Goal: Task Accomplishment & Management: Complete application form

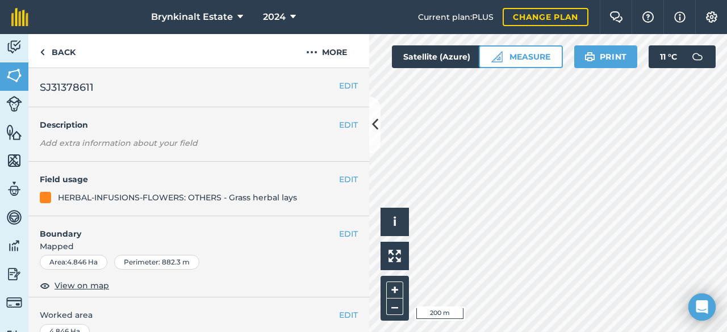
scroll to position [456, 0]
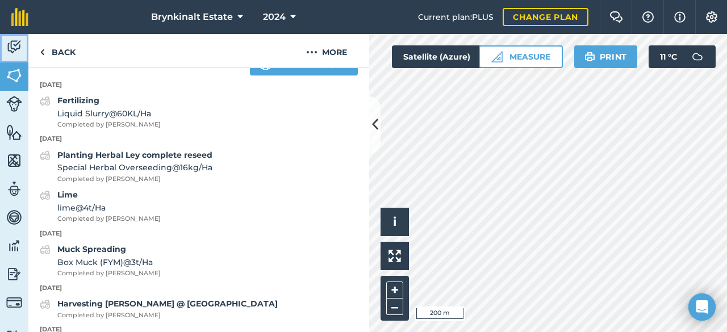
click at [16, 47] on img at bounding box center [14, 47] width 16 height 17
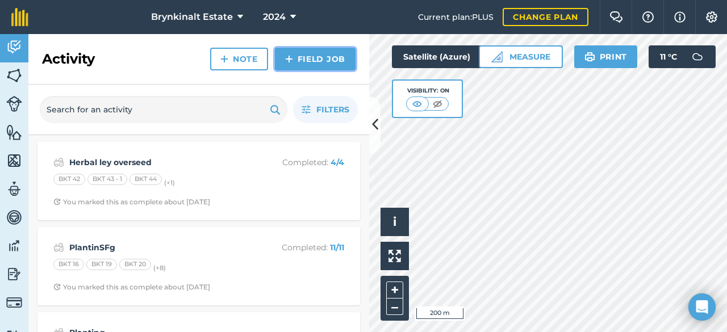
click at [322, 63] on link "Field Job" at bounding box center [315, 59] width 81 height 23
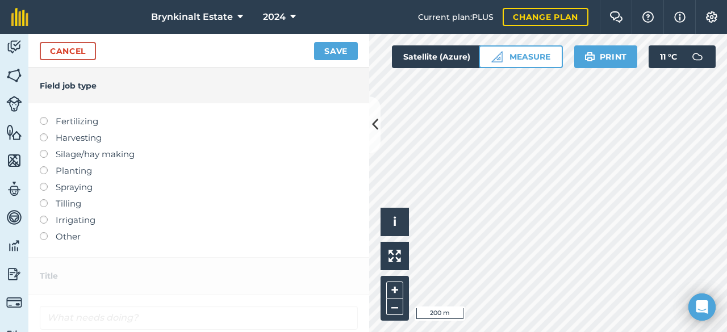
click at [45, 199] on label at bounding box center [48, 199] width 16 height 0
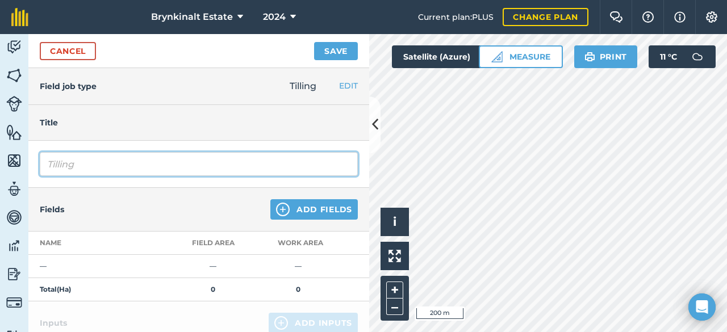
click at [94, 165] on input "Tilling" at bounding box center [199, 164] width 318 height 24
type input "T"
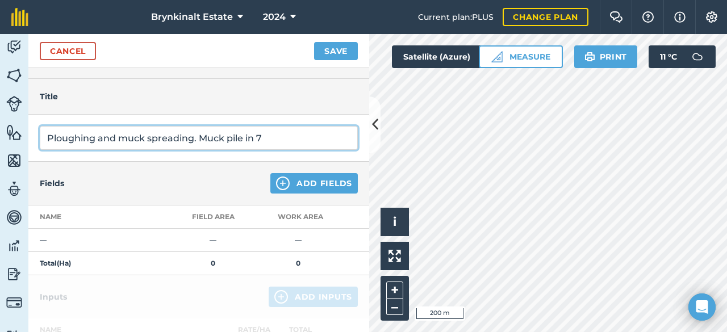
scroll to position [41, 0]
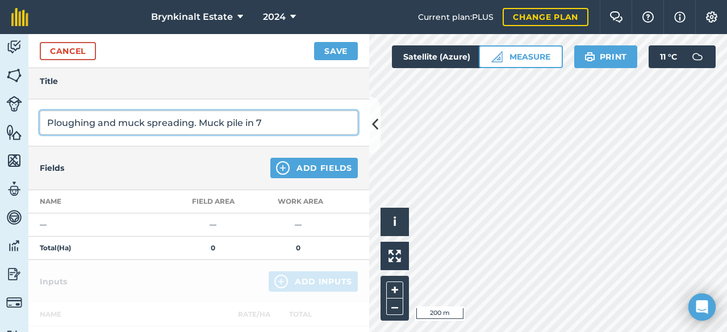
type input "Ploughing and muck spreading. Muck pile in 7"
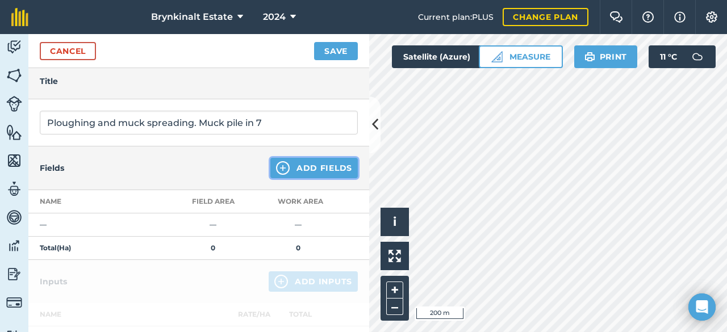
click at [328, 169] on button "Add Fields" at bounding box center [313, 168] width 87 height 20
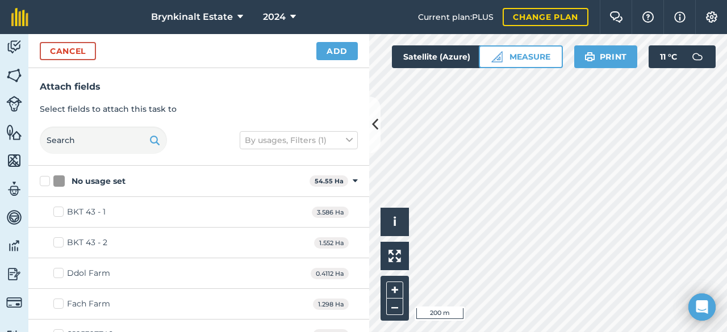
checkbox input "true"
click at [391, 287] on button "+" at bounding box center [394, 290] width 17 height 17
click at [83, 55] on button "Cancel" at bounding box center [68, 51] width 56 height 18
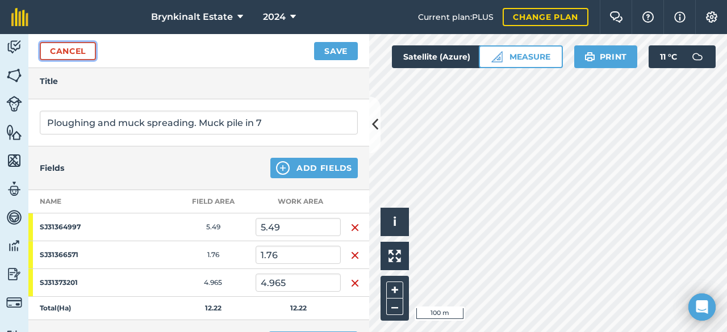
click at [84, 46] on link "Cancel" at bounding box center [68, 51] width 56 height 18
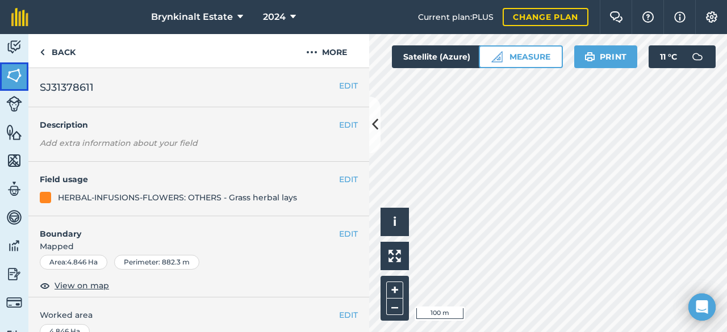
click at [15, 81] on img at bounding box center [14, 75] width 16 height 17
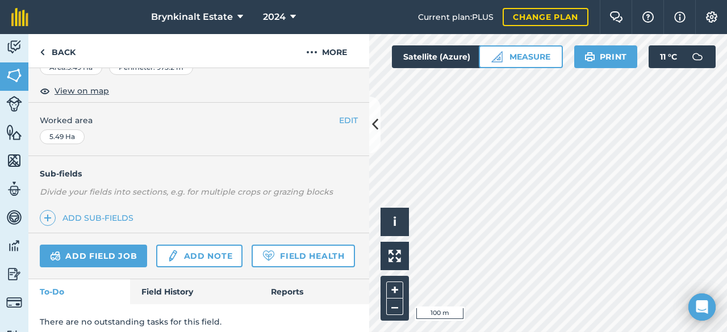
scroll to position [211, 0]
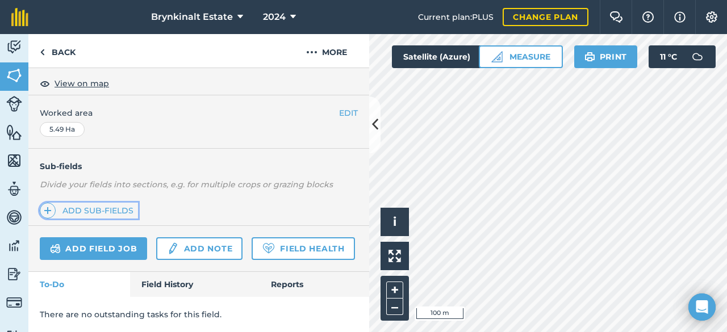
click at [113, 203] on link "Add sub-fields" at bounding box center [89, 211] width 98 height 16
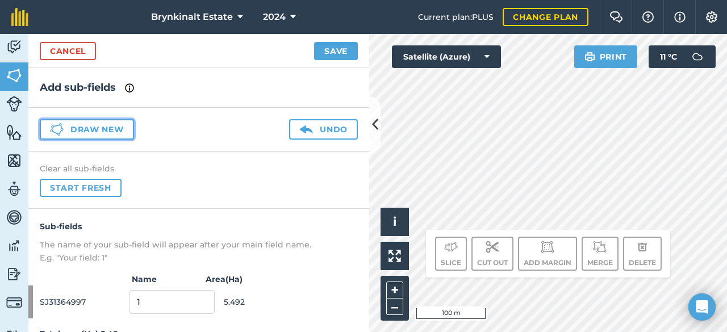
click at [119, 132] on button "Draw new" at bounding box center [87, 129] width 94 height 20
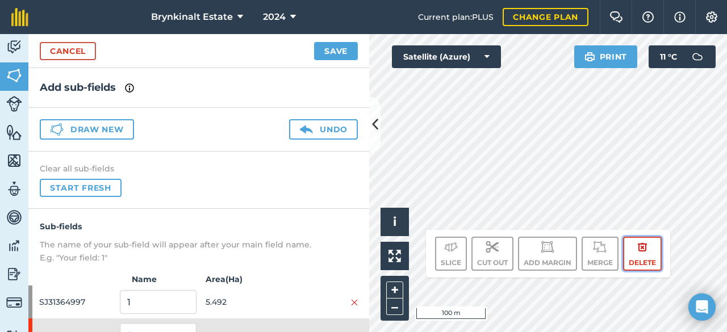
click at [643, 261] on button "Delete" at bounding box center [642, 254] width 39 height 34
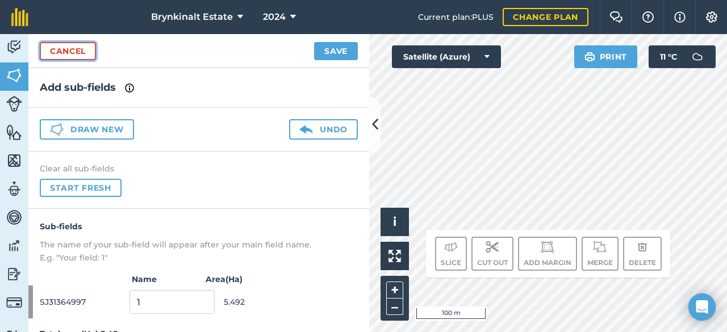
click at [65, 46] on link "Cancel" at bounding box center [68, 51] width 56 height 18
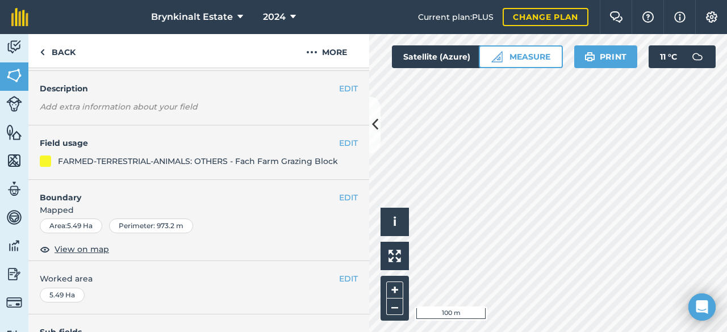
scroll to position [34, 0]
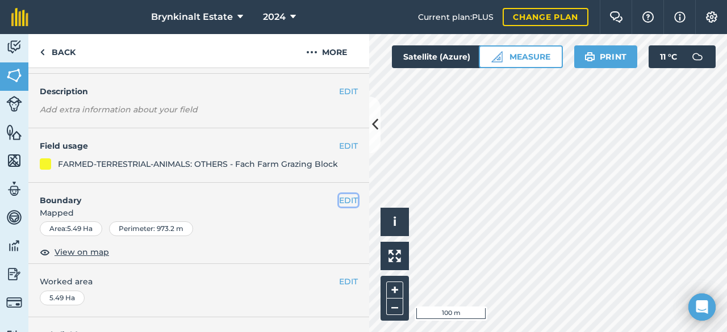
click at [339, 202] on button "EDIT" at bounding box center [348, 200] width 19 height 12
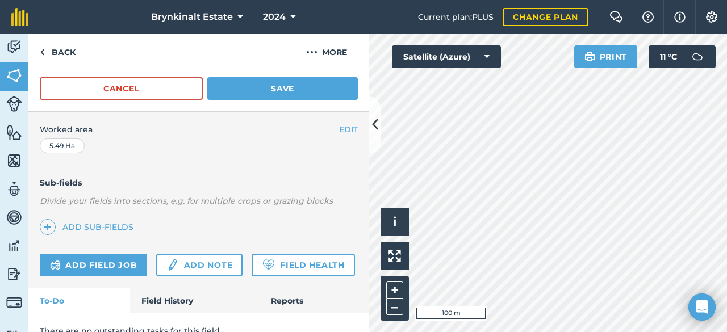
scroll to position [279, 0]
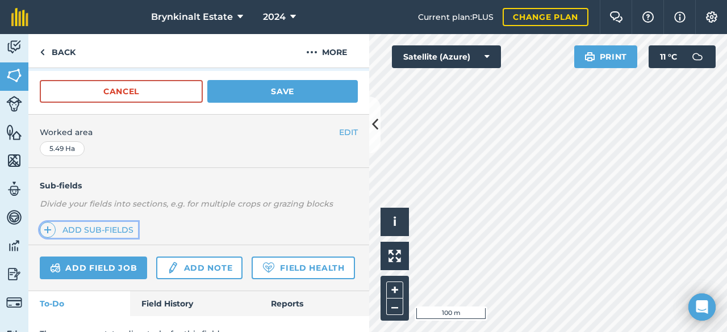
click at [113, 234] on link "Add sub-fields" at bounding box center [89, 230] width 98 height 16
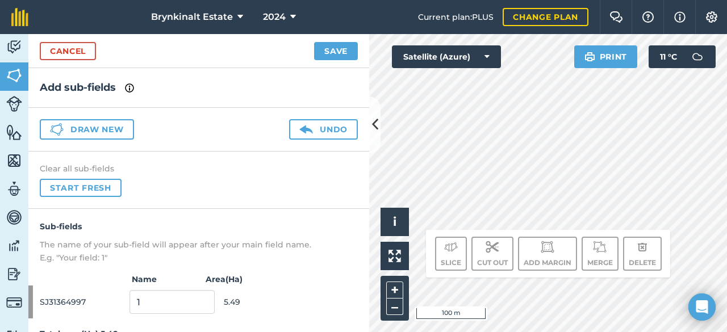
click at [132, 89] on img at bounding box center [129, 88] width 9 height 14
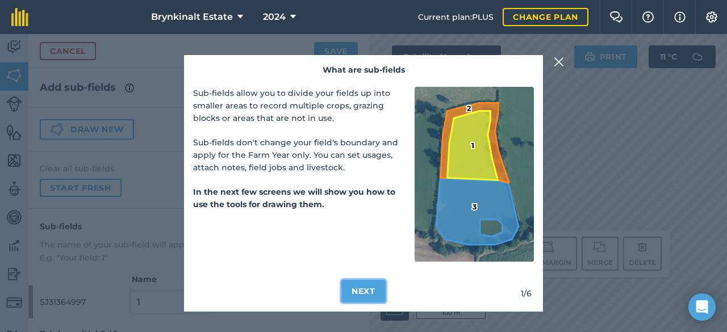
click at [360, 290] on button "Next" at bounding box center [363, 291] width 44 height 23
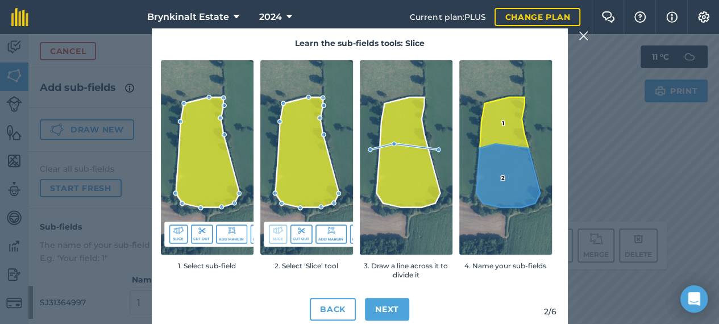
click at [586, 41] on img at bounding box center [583, 36] width 10 height 14
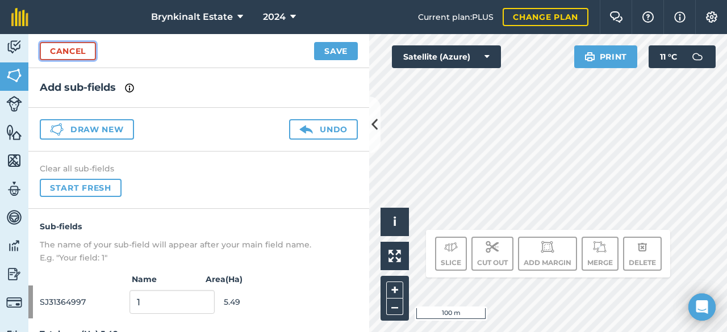
click at [67, 52] on link "Cancel" at bounding box center [68, 51] width 56 height 18
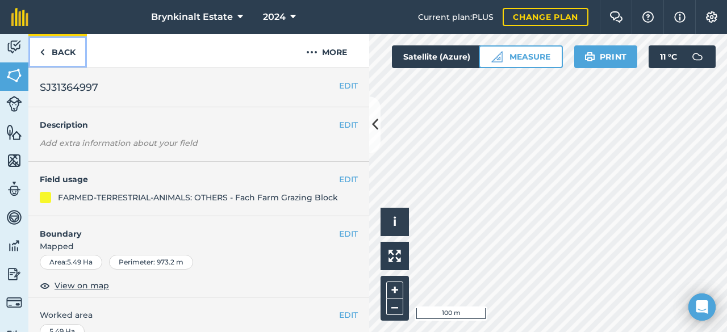
click at [70, 55] on link "Back" at bounding box center [57, 51] width 59 height 34
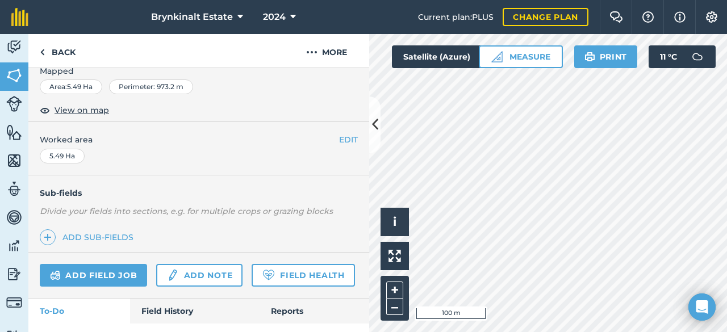
scroll to position [187, 0]
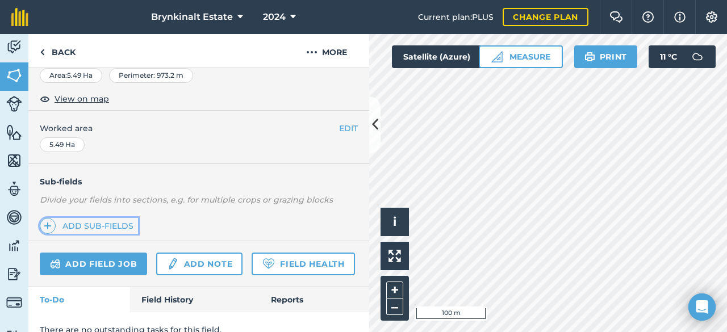
click at [128, 220] on link "Add sub-fields" at bounding box center [89, 226] width 98 height 16
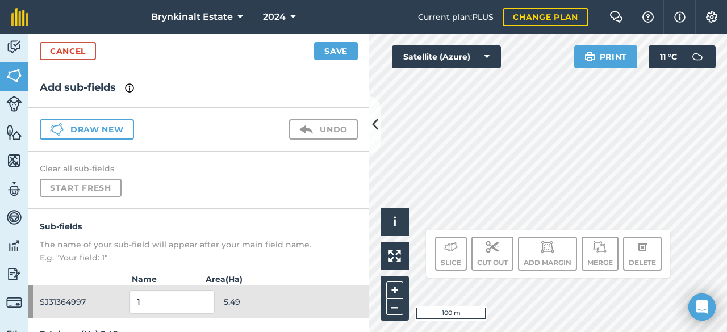
click at [582, 252] on div "Slice Cut out Add margin Merge Delete" at bounding box center [548, 254] width 226 height 34
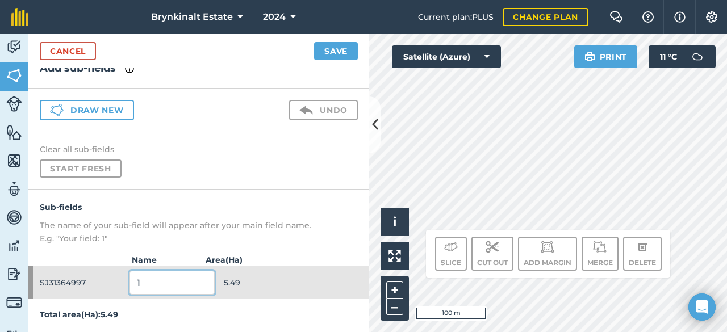
click at [155, 282] on input "1" at bounding box center [172, 283] width 85 height 24
type input "f"
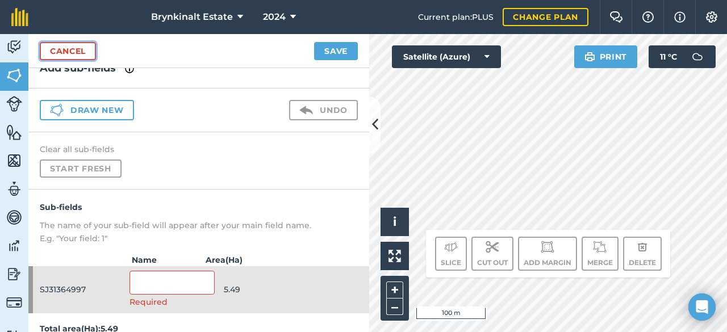
click at [61, 44] on link "Cancel" at bounding box center [68, 51] width 56 height 18
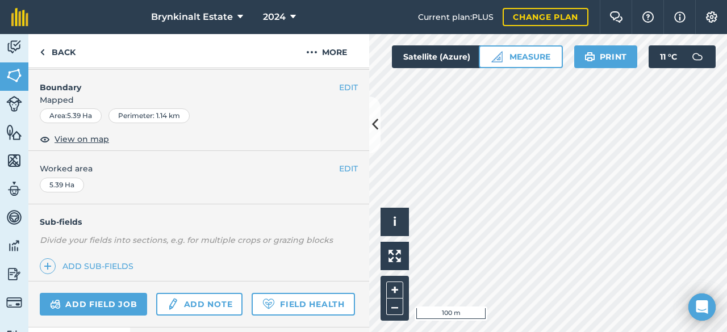
scroll to position [153, 0]
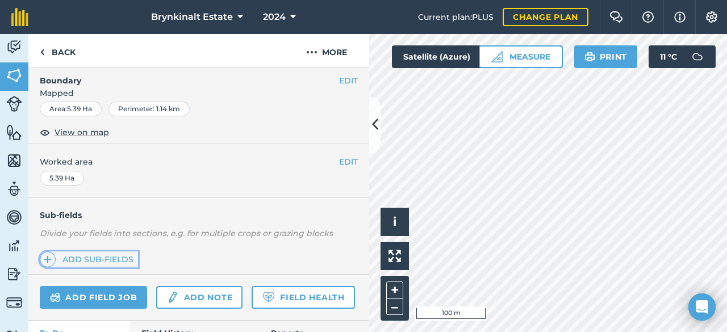
click at [51, 255] on img at bounding box center [48, 260] width 8 height 14
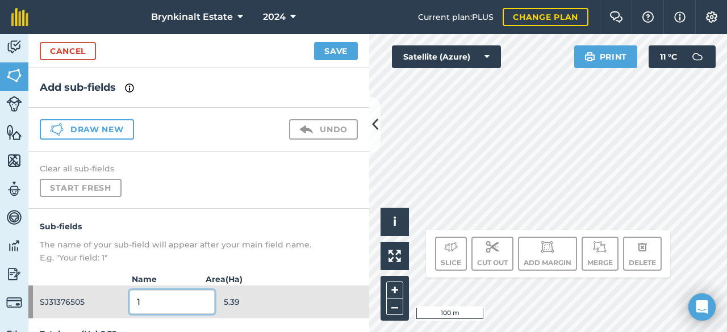
click at [156, 294] on input "1" at bounding box center [172, 302] width 85 height 24
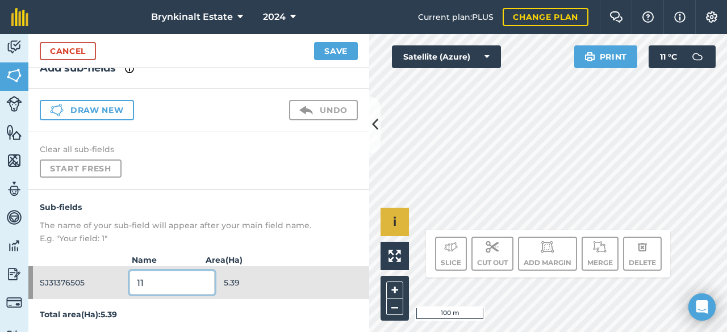
type input "11"
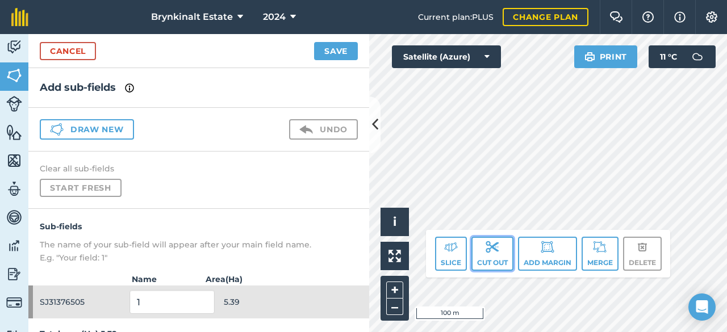
click at [482, 253] on button "Cut out" at bounding box center [493, 254] width 42 height 34
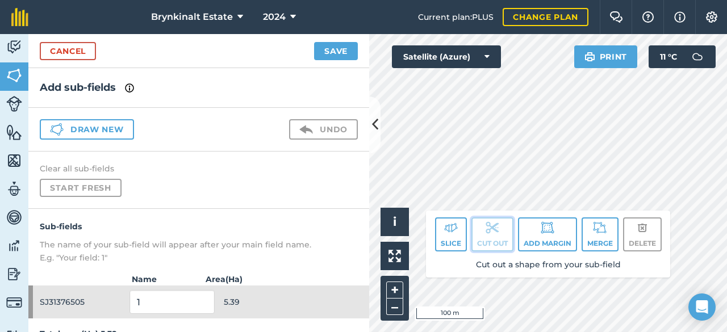
click at [481, 236] on button "Cut out" at bounding box center [493, 235] width 42 height 34
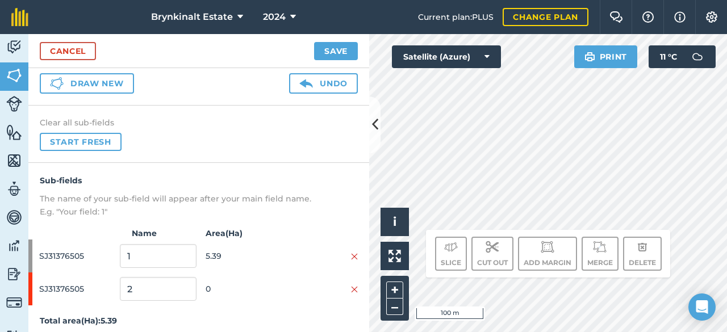
scroll to position [51, 0]
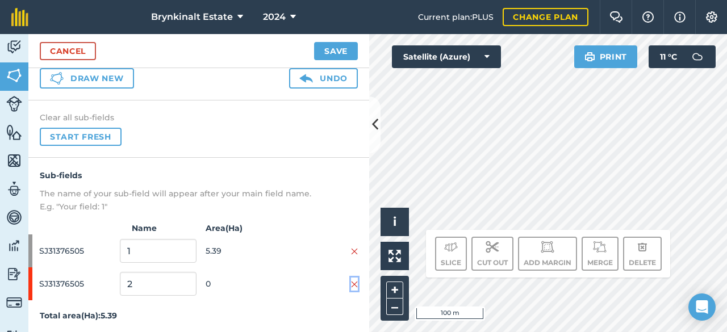
click at [351, 287] on img at bounding box center [354, 284] width 7 height 9
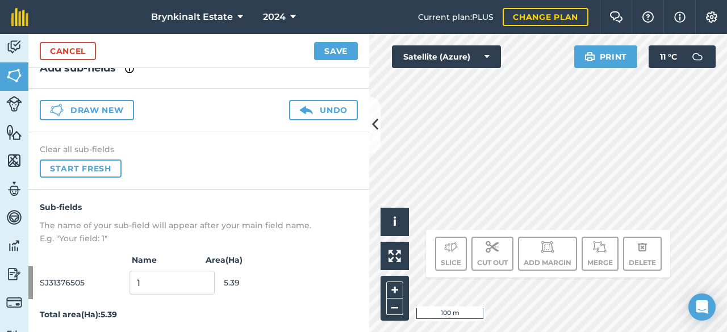
click at [128, 73] on img at bounding box center [129, 69] width 9 height 14
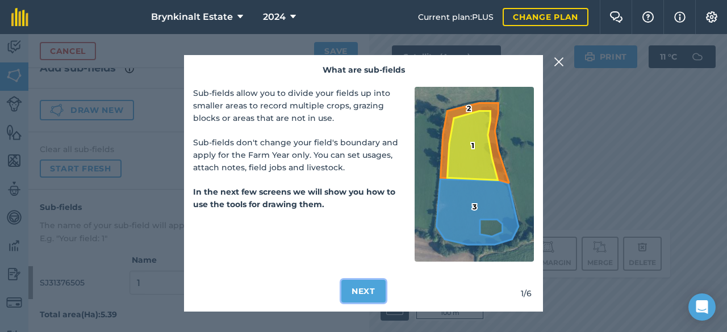
click at [375, 292] on button "Next" at bounding box center [363, 291] width 44 height 23
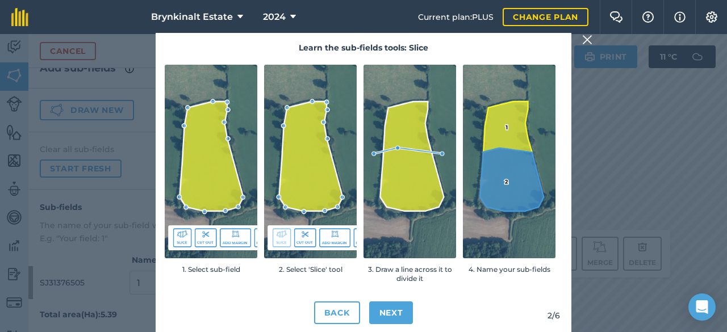
click at [589, 40] on img at bounding box center [587, 40] width 10 height 14
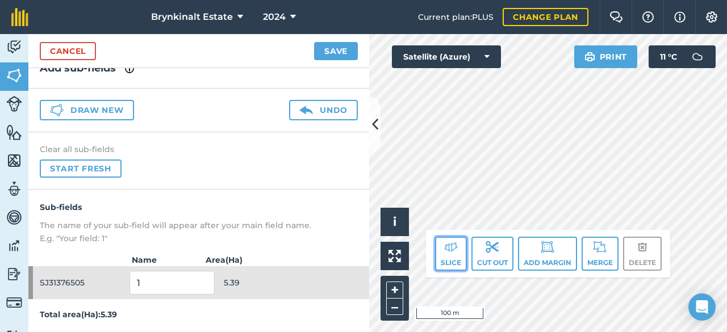
click at [446, 258] on button "Slice" at bounding box center [451, 254] width 32 height 34
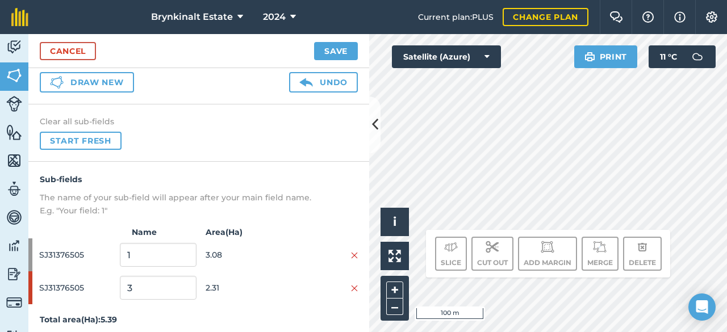
scroll to position [52, 0]
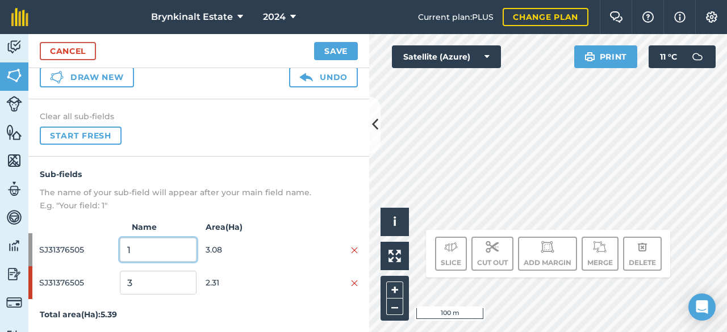
click at [161, 252] on input "1" at bounding box center [158, 250] width 76 height 24
type input "10"
click at [155, 282] on input "3" at bounding box center [158, 283] width 76 height 24
type input "11"
click at [336, 52] on button "Save" at bounding box center [336, 51] width 44 height 18
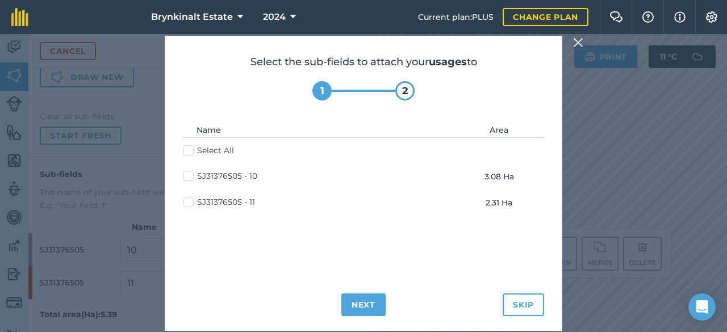
click at [191, 173] on label "SJ31376505 - 10" at bounding box center [221, 176] width 74 height 12
click at [191, 173] on input "SJ31376505 - 10" at bounding box center [187, 173] width 7 height 7
checkbox input "true"
click at [190, 198] on label "SJ31376505 - 11" at bounding box center [220, 203] width 72 height 12
click at [190, 198] on input "SJ31376505 - 11" at bounding box center [187, 200] width 7 height 7
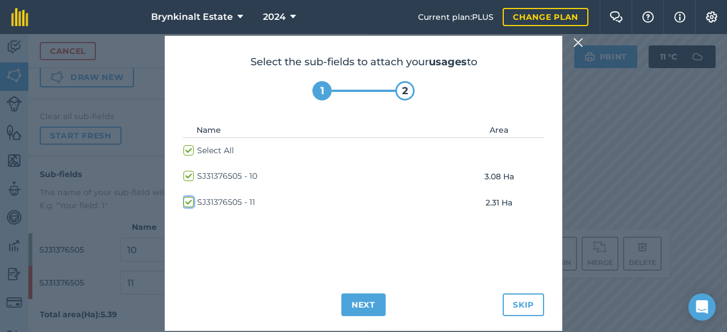
checkbox input "true"
click at [364, 300] on button "Next" at bounding box center [363, 305] width 44 height 23
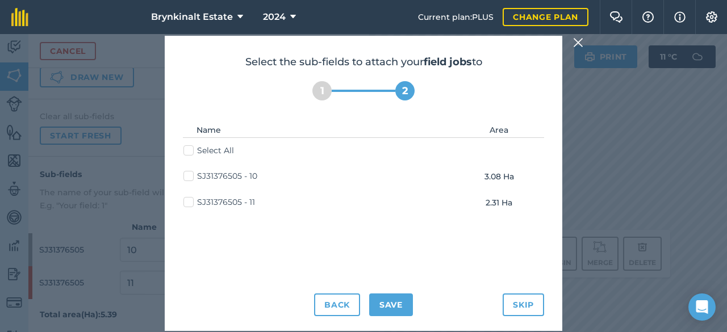
click at [190, 149] on label "Select All" at bounding box center [209, 151] width 51 height 12
click at [190, 149] on input "Select All" at bounding box center [187, 148] width 7 height 7
checkbox input "true"
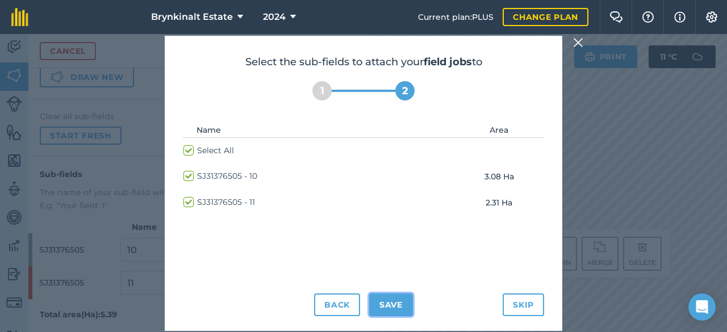
click at [386, 303] on button "Save" at bounding box center [391, 305] width 44 height 23
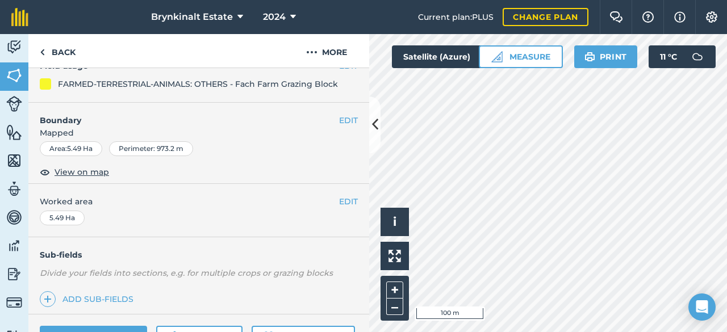
scroll to position [119, 0]
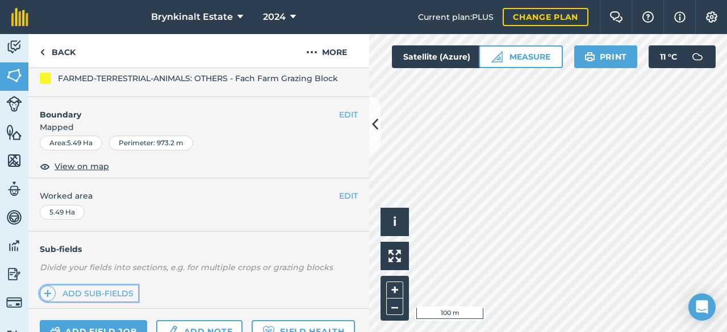
click at [72, 295] on link "Add sub-fields" at bounding box center [89, 294] width 98 height 16
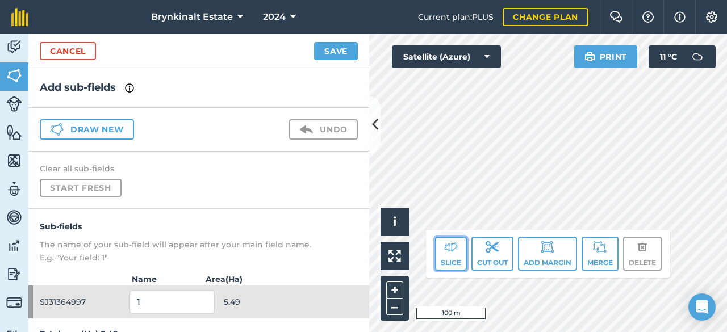
click at [444, 252] on img at bounding box center [451, 247] width 14 height 14
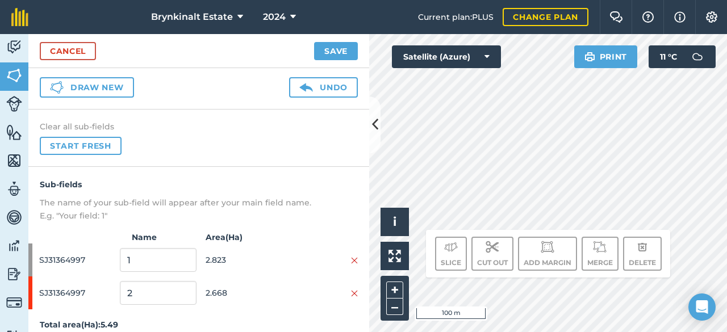
scroll to position [48, 0]
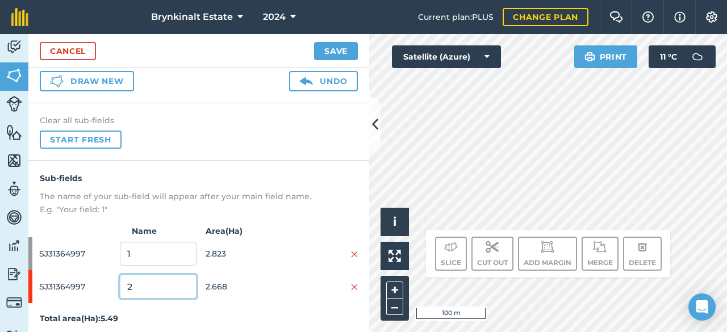
click at [166, 289] on input "2" at bounding box center [158, 287] width 76 height 24
type input "7"
click at [155, 252] on input "1" at bounding box center [158, 254] width 76 height 24
type input "8"
click at [341, 53] on button "Save" at bounding box center [336, 51] width 44 height 18
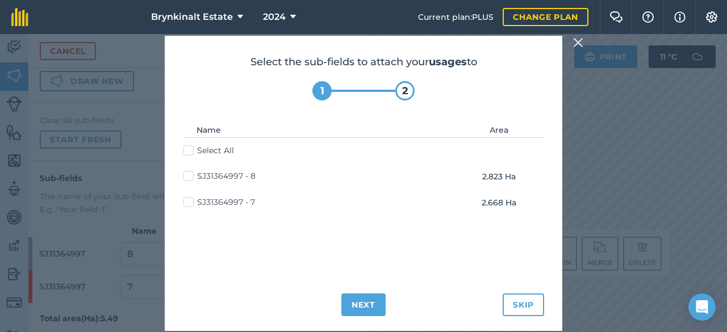
click at [201, 149] on label "Select All" at bounding box center [209, 151] width 51 height 12
click at [191, 149] on input "Select All" at bounding box center [187, 148] width 7 height 7
checkbox input "true"
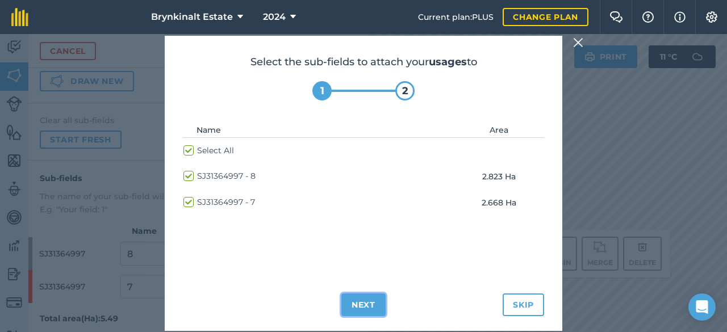
click at [366, 298] on button "Next" at bounding box center [363, 305] width 44 height 23
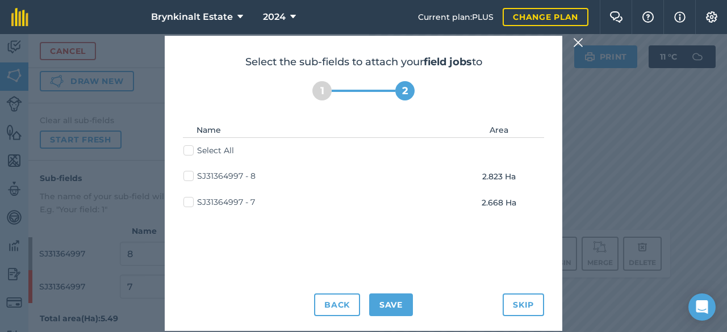
click at [214, 148] on label "Select All" at bounding box center [209, 151] width 51 height 12
click at [191, 148] on input "Select All" at bounding box center [187, 148] width 7 height 7
checkbox input "true"
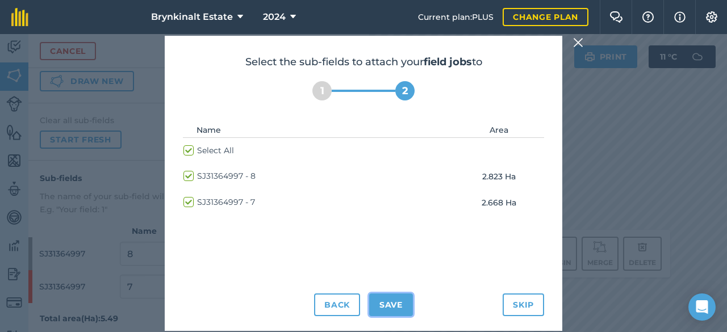
click at [387, 308] on button "Save" at bounding box center [391, 305] width 44 height 23
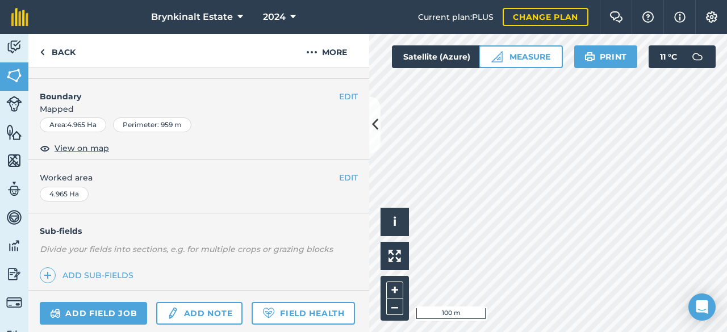
scroll to position [139, 0]
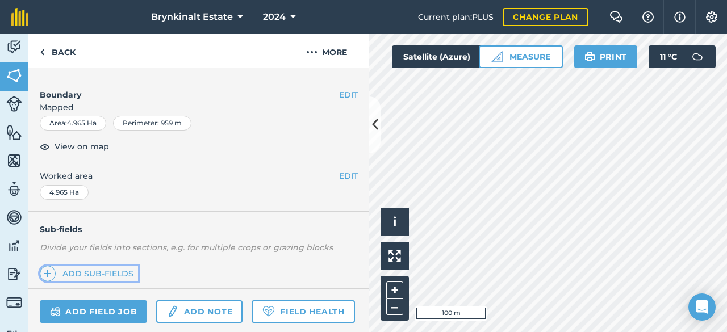
click at [112, 275] on link "Add sub-fields" at bounding box center [89, 274] width 98 height 16
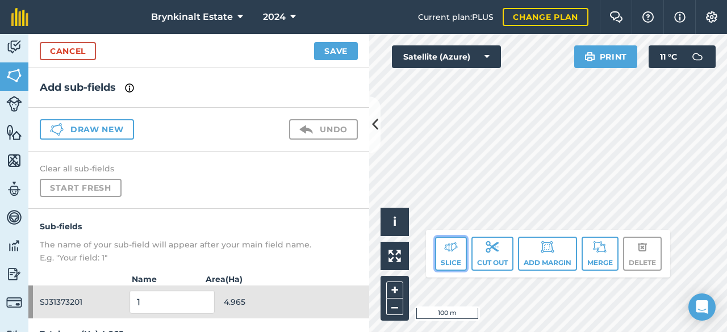
click at [453, 253] on img at bounding box center [451, 247] width 14 height 14
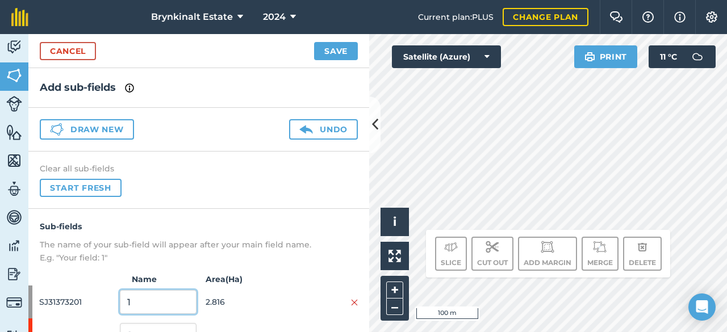
click at [170, 301] on input "1" at bounding box center [158, 302] width 76 height 24
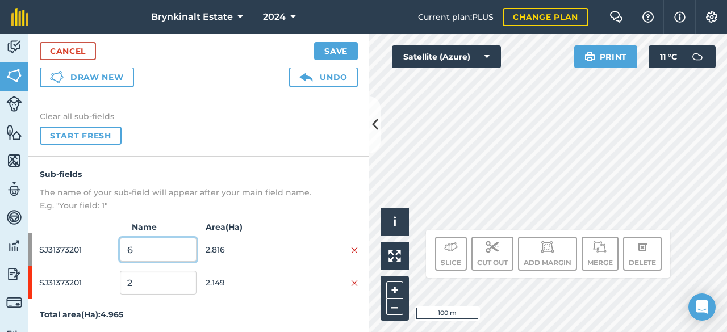
type input "6"
click at [161, 277] on input "2" at bounding box center [158, 283] width 76 height 24
type input "5"
click at [330, 47] on button "Save" at bounding box center [336, 51] width 44 height 18
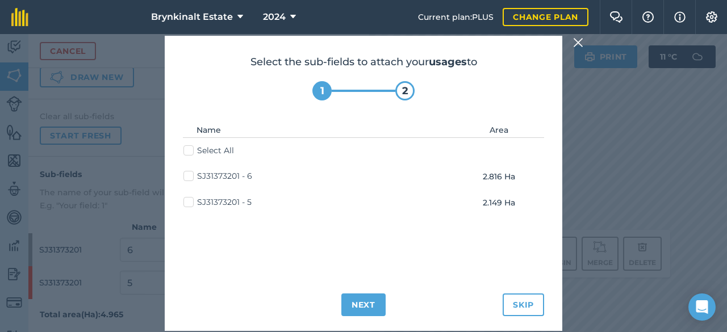
click at [231, 145] on label "Select All" at bounding box center [209, 151] width 51 height 12
click at [191, 145] on input "Select All" at bounding box center [187, 148] width 7 height 7
checkbox input "true"
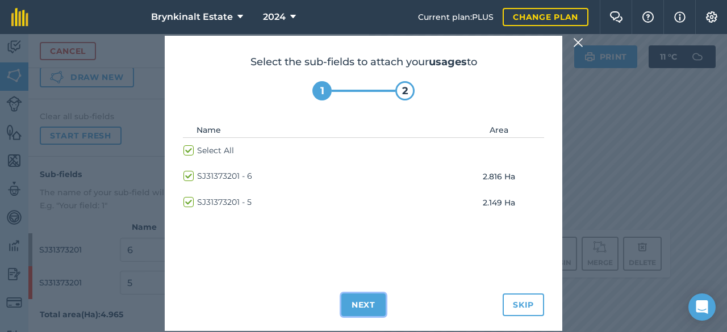
click at [364, 308] on button "Next" at bounding box center [363, 305] width 44 height 23
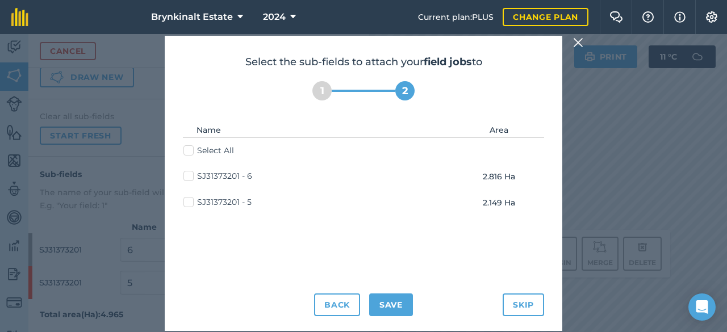
click at [215, 148] on label "Select All" at bounding box center [209, 151] width 51 height 12
click at [191, 148] on input "Select All" at bounding box center [187, 148] width 7 height 7
checkbox input "true"
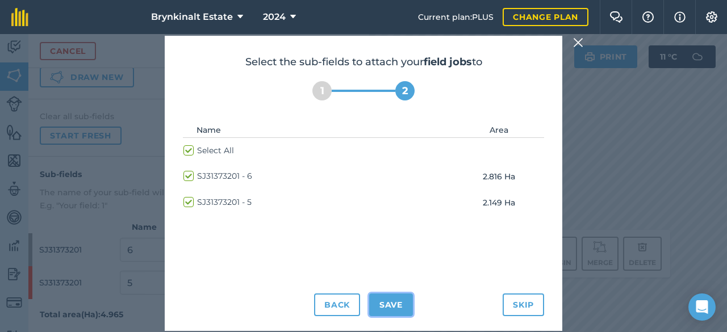
click at [389, 299] on button "Save" at bounding box center [391, 305] width 44 height 23
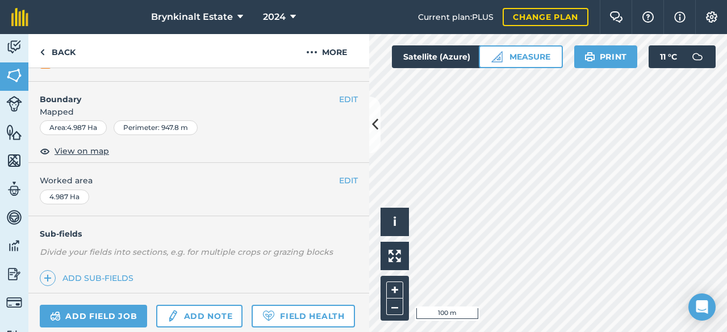
scroll to position [171, 0]
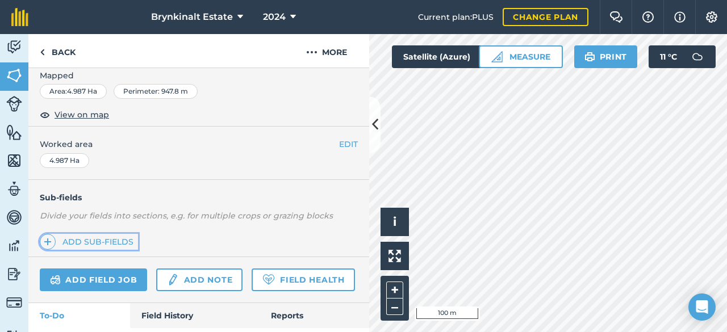
click at [107, 237] on link "Add sub-fields" at bounding box center [89, 242] width 98 height 16
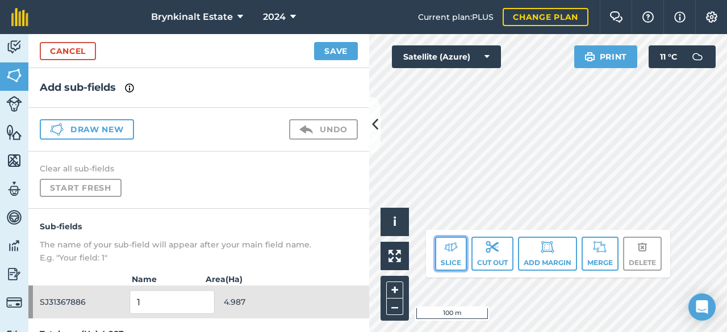
click at [453, 256] on button "Slice" at bounding box center [451, 254] width 32 height 34
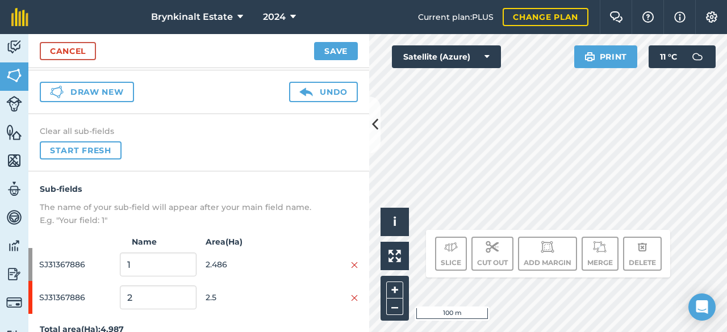
scroll to position [52, 0]
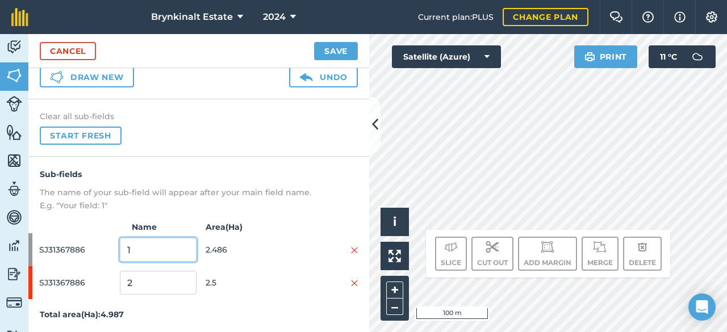
click at [137, 251] on input "1" at bounding box center [158, 250] width 76 height 24
type input "14"
click at [137, 288] on input "2" at bounding box center [158, 283] width 76 height 24
type input "13"
click at [326, 49] on button "Save" at bounding box center [336, 51] width 44 height 18
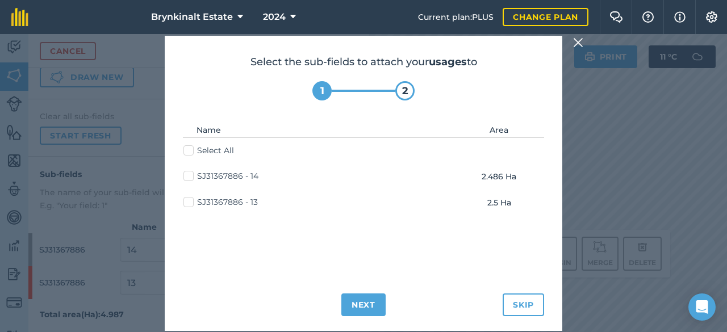
click at [233, 152] on label "Select All" at bounding box center [209, 151] width 51 height 12
click at [191, 152] on input "Select All" at bounding box center [187, 148] width 7 height 7
checkbox input "true"
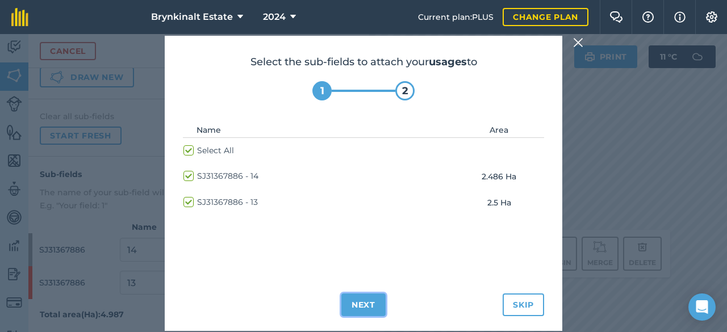
click at [367, 307] on button "Next" at bounding box center [363, 305] width 44 height 23
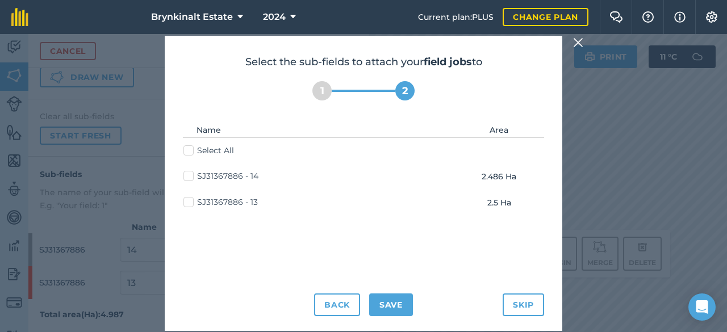
click at [207, 151] on label "Select All" at bounding box center [209, 151] width 51 height 12
click at [191, 151] on input "Select All" at bounding box center [187, 148] width 7 height 7
checkbox input "true"
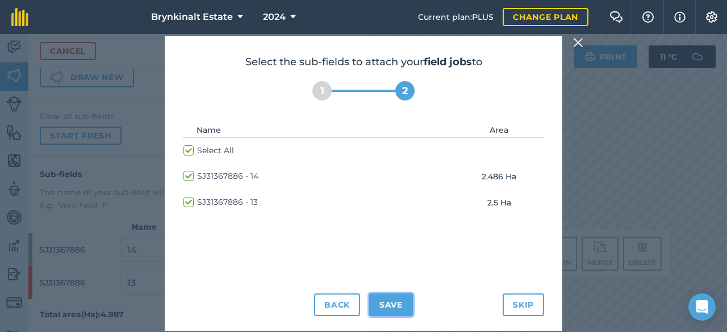
click at [383, 309] on button "Save" at bounding box center [391, 305] width 44 height 23
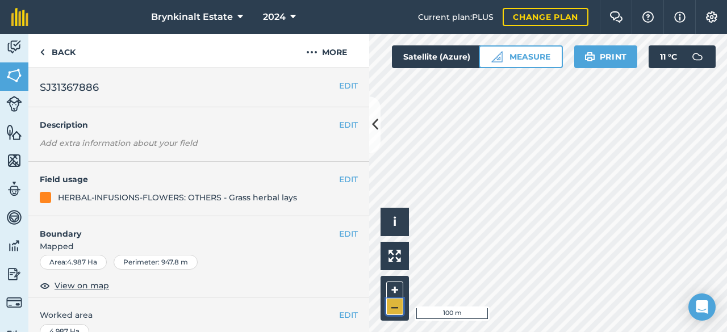
click at [390, 307] on button "–" at bounding box center [394, 307] width 17 height 16
click at [394, 287] on button "+" at bounding box center [394, 290] width 17 height 17
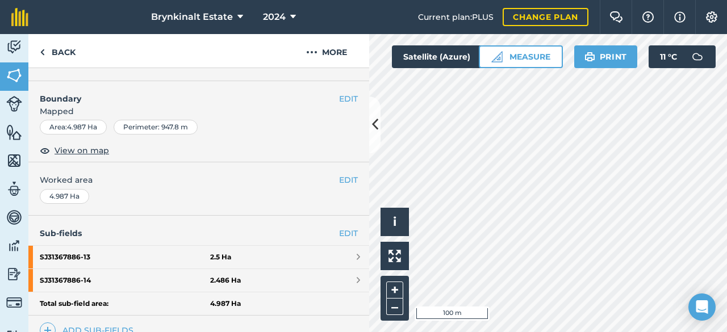
scroll to position [156, 0]
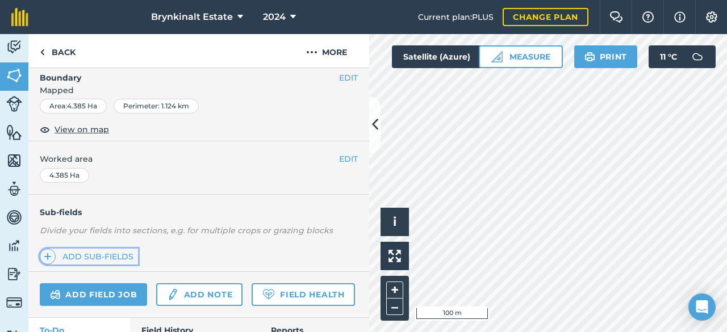
click at [102, 255] on link "Add sub-fields" at bounding box center [89, 257] width 98 height 16
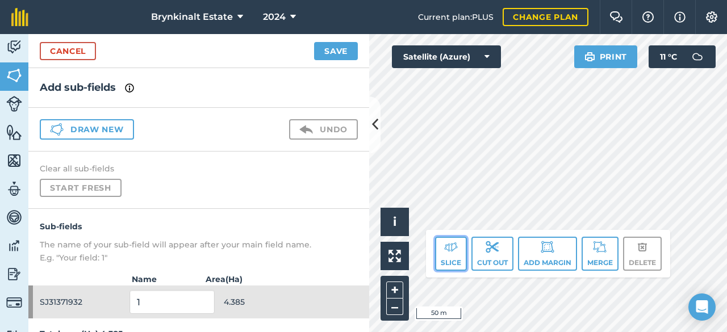
click at [445, 258] on button "Slice" at bounding box center [451, 254] width 32 height 34
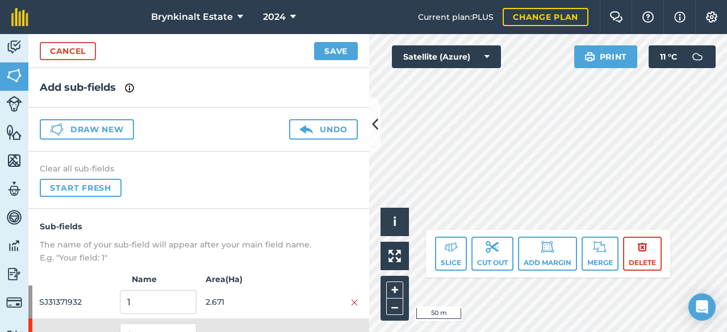
scroll to position [52, 0]
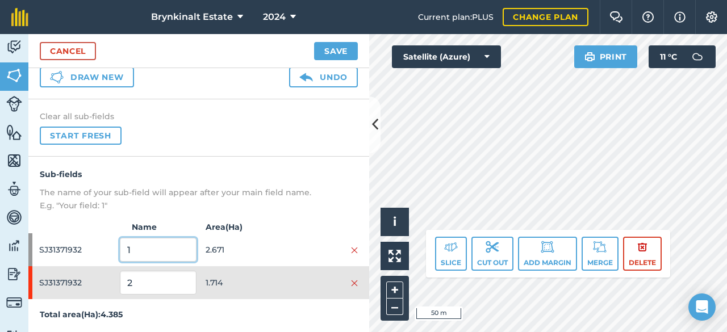
click at [184, 245] on input "1" at bounding box center [158, 250] width 76 height 24
type input "3"
click at [168, 288] on input "2" at bounding box center [158, 283] width 76 height 24
type input "27"
click at [335, 51] on button "Save" at bounding box center [336, 51] width 44 height 18
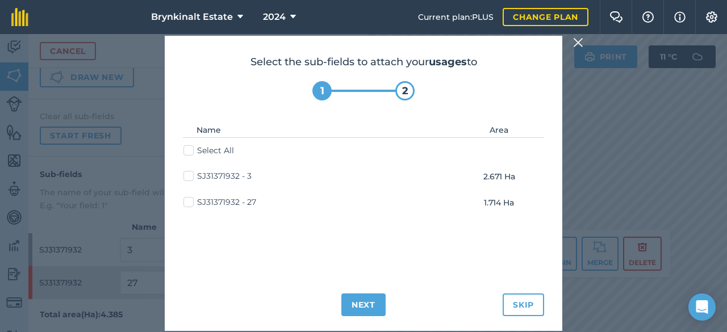
click at [213, 147] on label "Select All" at bounding box center [209, 151] width 51 height 12
click at [191, 147] on input "Select All" at bounding box center [187, 148] width 7 height 7
checkbox input "true"
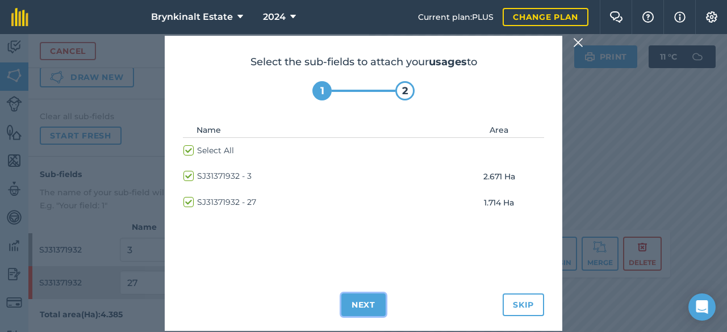
click at [357, 303] on button "Next" at bounding box center [363, 305] width 44 height 23
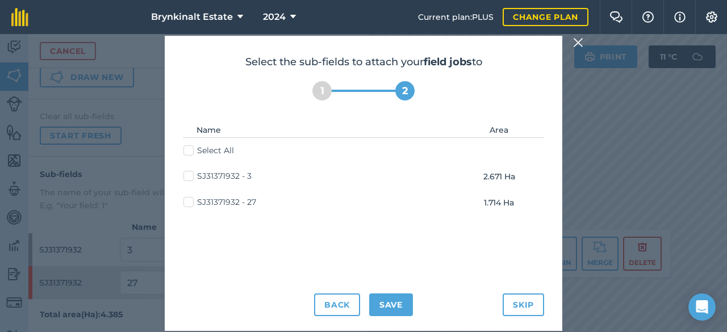
click at [220, 149] on label "Select All" at bounding box center [209, 151] width 51 height 12
click at [191, 149] on input "Select All" at bounding box center [187, 148] width 7 height 7
checkbox input "true"
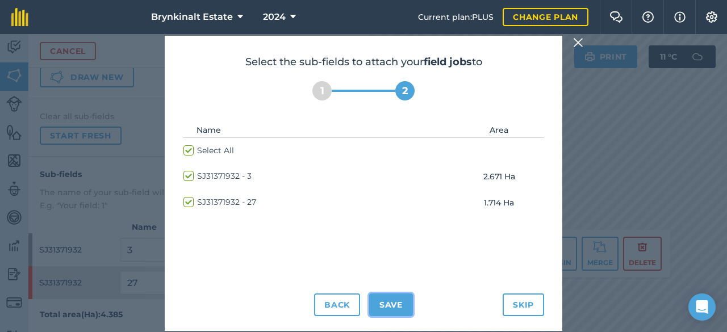
click at [385, 308] on button "Save" at bounding box center [391, 305] width 44 height 23
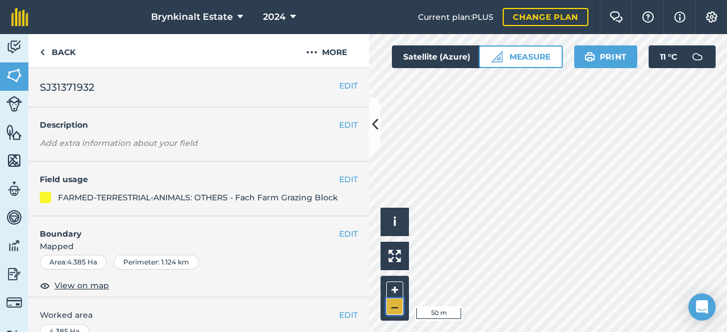
click at [395, 307] on button "–" at bounding box center [394, 307] width 17 height 16
click at [60, 56] on link "Back" at bounding box center [57, 51] width 59 height 34
click at [11, 81] on img at bounding box center [14, 75] width 16 height 17
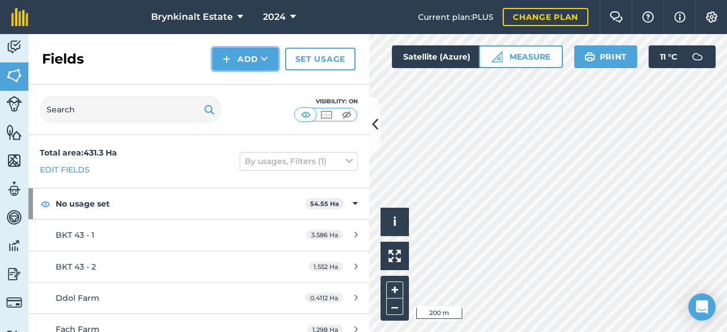
click at [240, 67] on button "Add" at bounding box center [245, 59] width 66 height 23
click at [170, 54] on div "Fields Add Draw Import Set usage" at bounding box center [198, 59] width 341 height 51
click at [20, 54] on img at bounding box center [14, 47] width 16 height 17
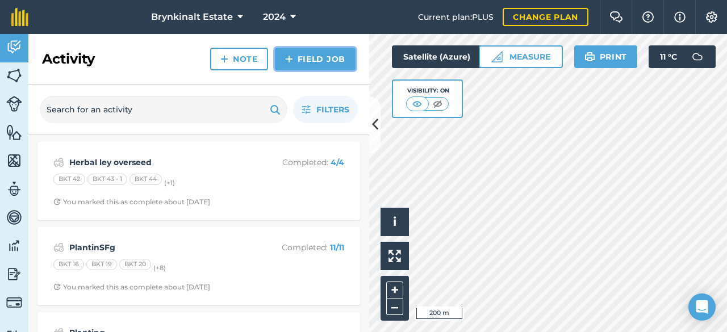
click at [293, 60] on img at bounding box center [289, 59] width 8 height 14
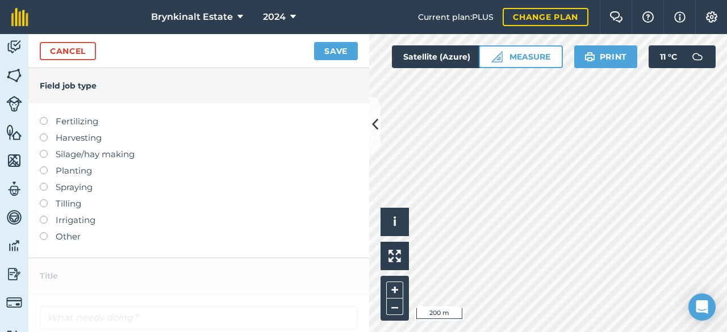
click at [74, 174] on label "Planting" at bounding box center [199, 171] width 318 height 14
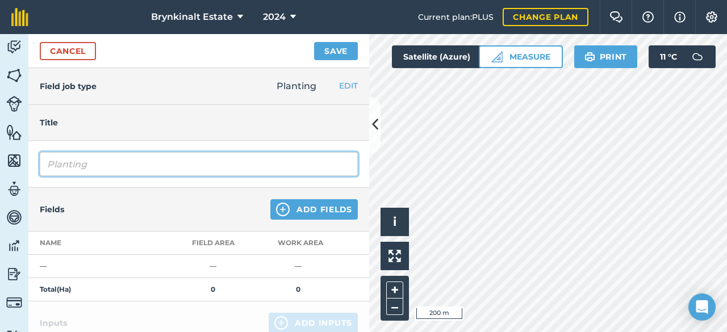
click at [99, 165] on input "Planting" at bounding box center [199, 164] width 318 height 24
type input "P"
type input "r"
type input "Total Autumn Reseeds"
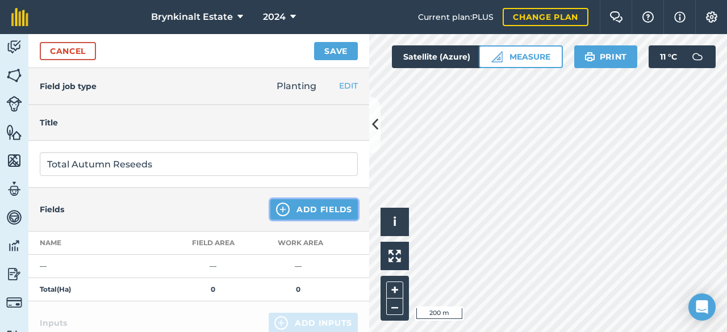
click at [291, 212] on button "Add Fields" at bounding box center [313, 209] width 87 height 20
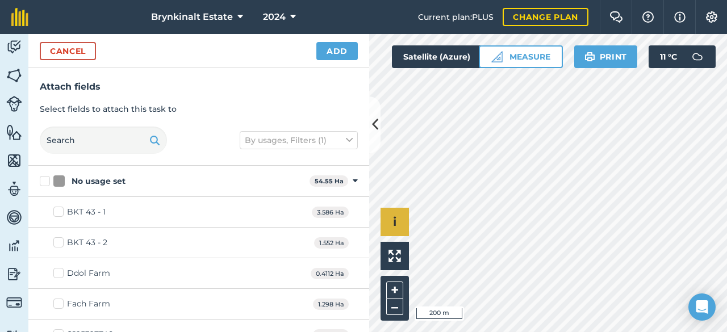
checkbox input "true"
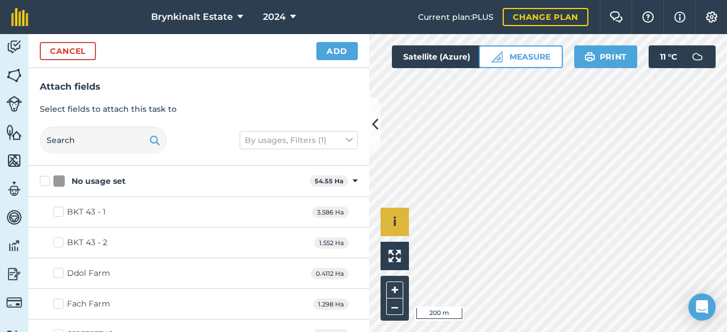
checkbox input "true"
click at [342, 46] on button "Add" at bounding box center [336, 51] width 41 height 18
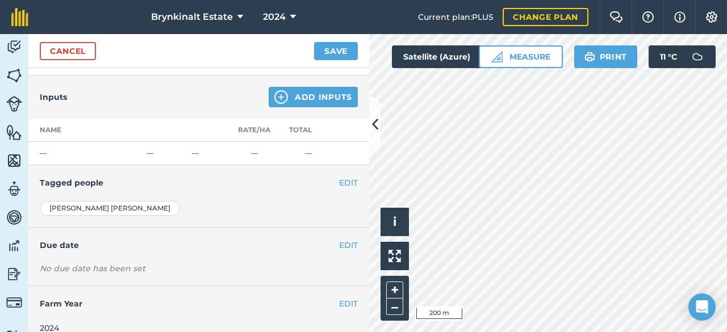
scroll to position [408, 0]
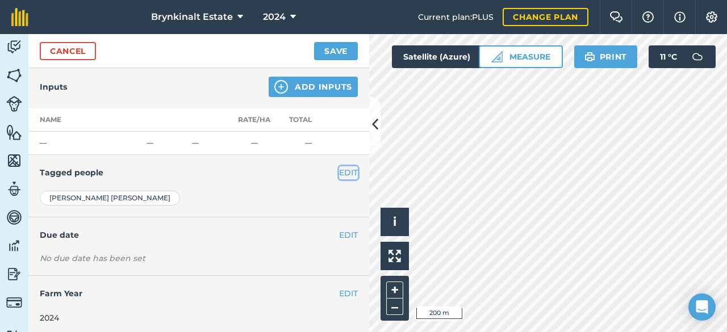
click at [339, 170] on button "EDIT" at bounding box center [348, 172] width 19 height 12
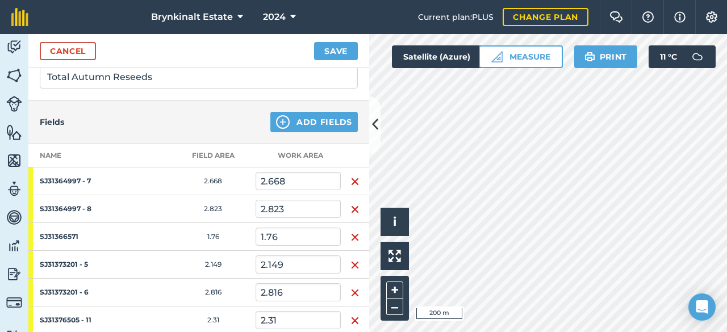
scroll to position [82, 0]
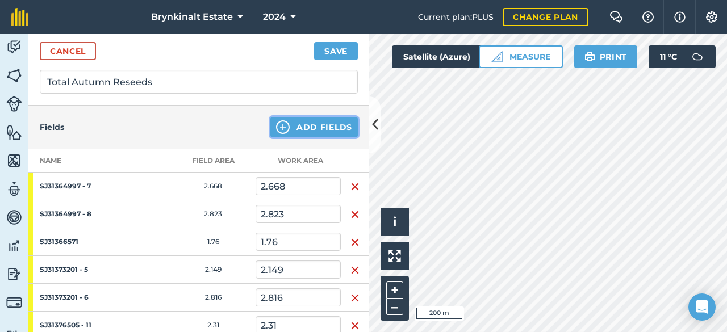
click at [337, 126] on button "Add Fields" at bounding box center [313, 127] width 87 height 20
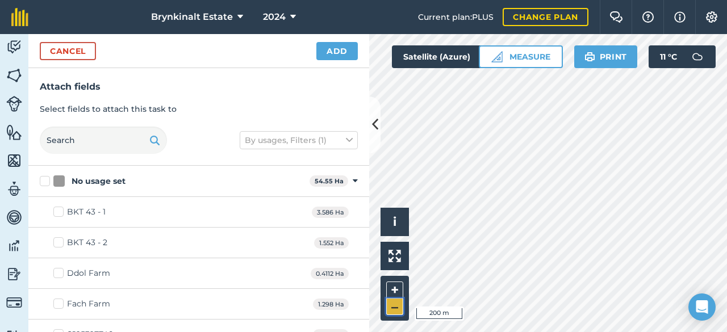
click at [394, 307] on button "–" at bounding box center [394, 307] width 17 height 16
click at [392, 291] on button "+" at bounding box center [394, 290] width 17 height 17
checkbox input "true"
click at [342, 54] on button "Add" at bounding box center [336, 51] width 41 height 18
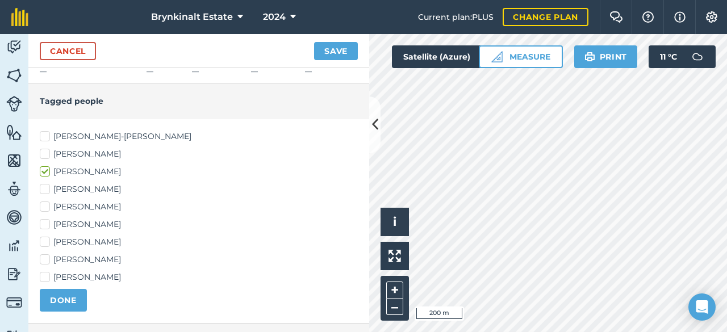
scroll to position [514, 0]
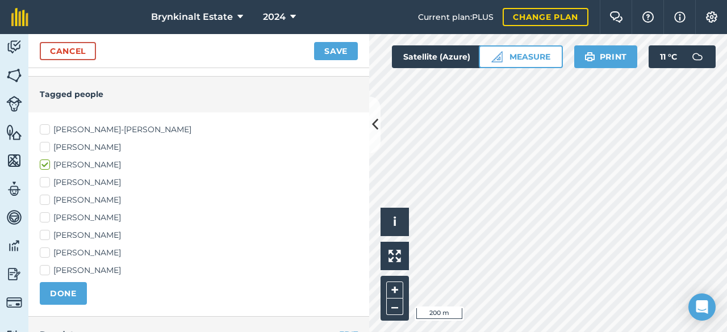
click at [56, 230] on label "[PERSON_NAME]" at bounding box center [199, 236] width 318 height 12
click at [47, 230] on input "[PERSON_NAME]" at bounding box center [43, 233] width 7 height 7
checkbox input "true"
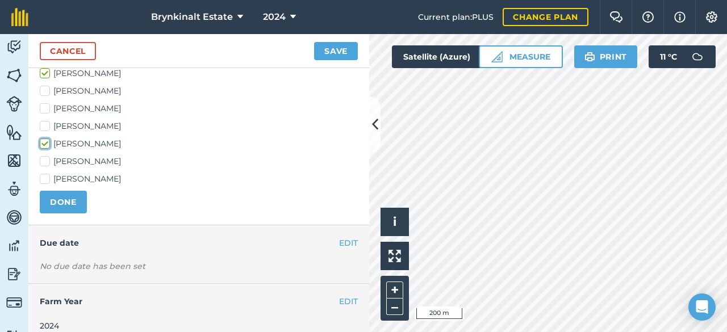
scroll to position [614, 0]
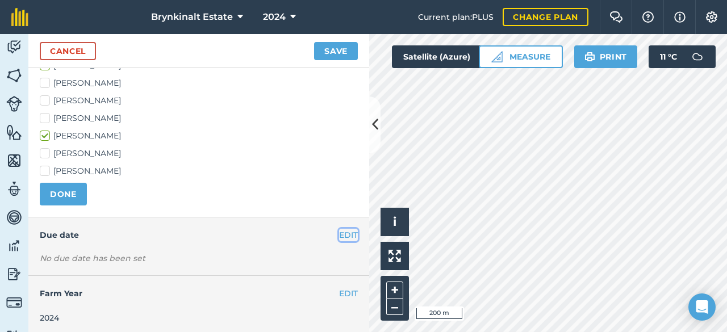
click at [345, 231] on button "EDIT" at bounding box center [348, 235] width 19 height 12
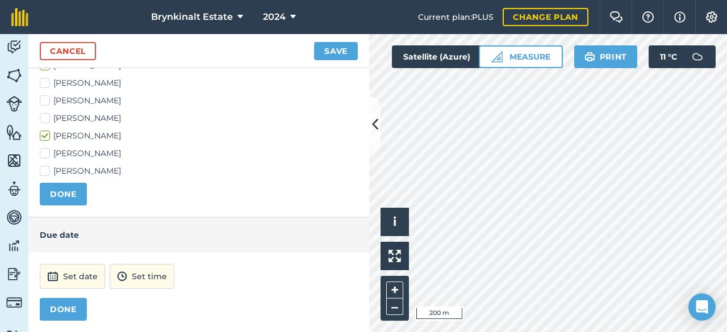
scroll to position [670, 0]
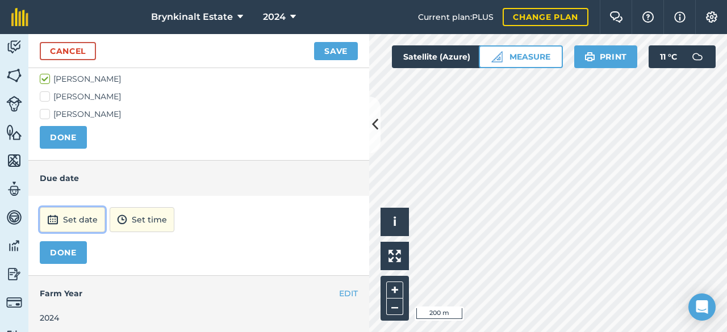
click at [84, 218] on button "Set date" at bounding box center [72, 219] width 65 height 25
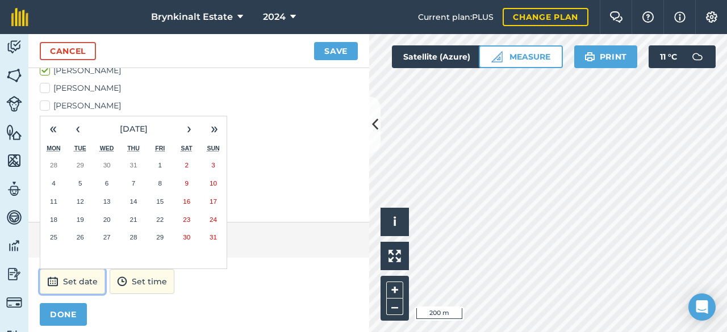
scroll to position [606, 0]
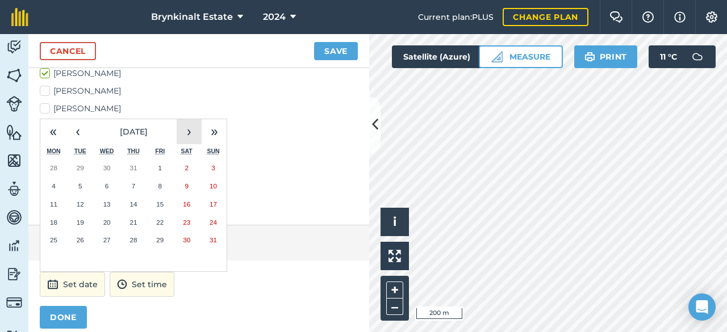
click at [195, 130] on button "›" at bounding box center [189, 131] width 25 height 25
click at [48, 159] on button "1" at bounding box center [53, 168] width 27 height 18
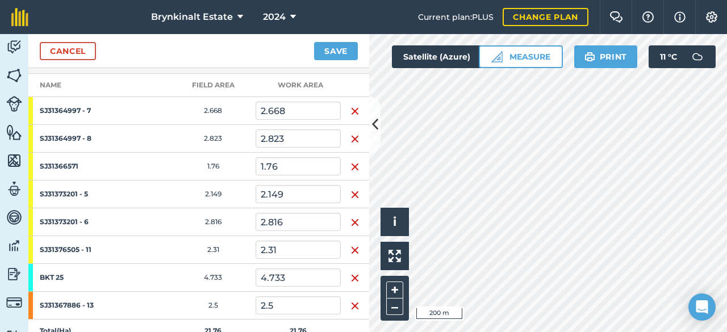
scroll to position [127, 0]
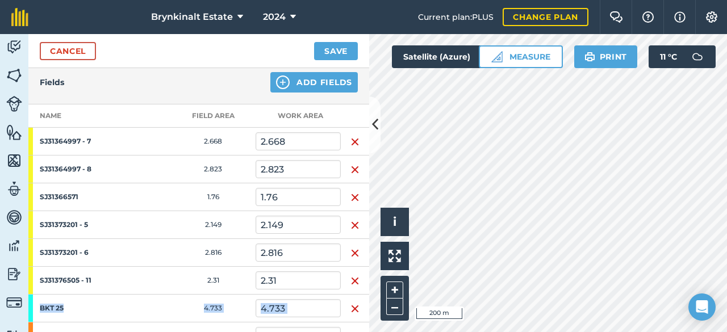
drag, startPoint x: 348, startPoint y: 266, endPoint x: 347, endPoint y: 297, distance: 31.3
click at [347, 297] on tbody "SJ31364997 - 7 2.668 2.668 SJ31364997 - 8 2.823 2.823 SJ31366571 1.76 1.76 SJ31…" at bounding box center [198, 251] width 341 height 246
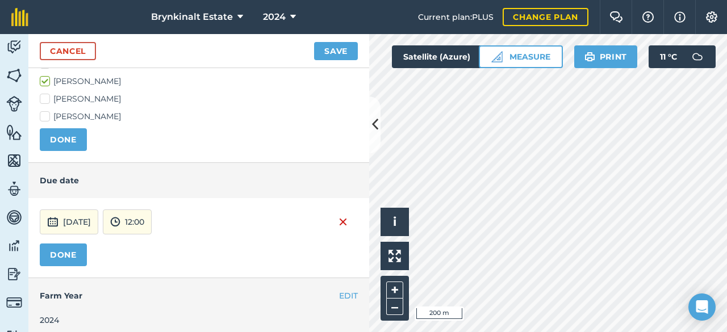
scroll to position [670, 0]
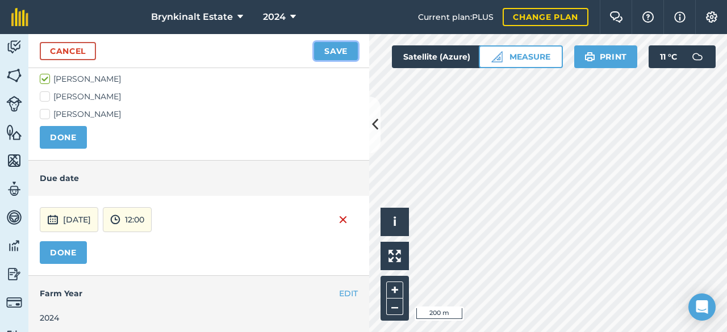
click at [336, 52] on button "Save" at bounding box center [336, 51] width 44 height 18
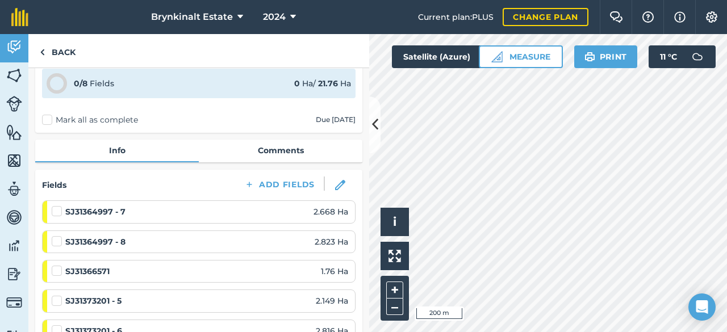
scroll to position [48, 0]
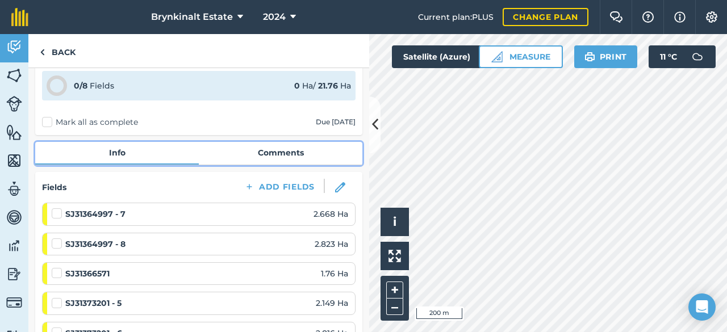
click at [281, 151] on link "Comments" at bounding box center [281, 153] width 164 height 22
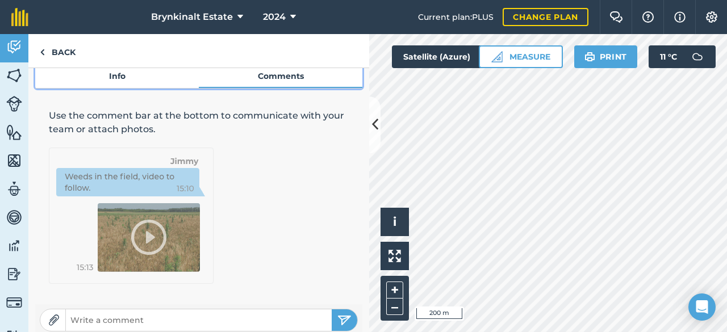
scroll to position [135, 0]
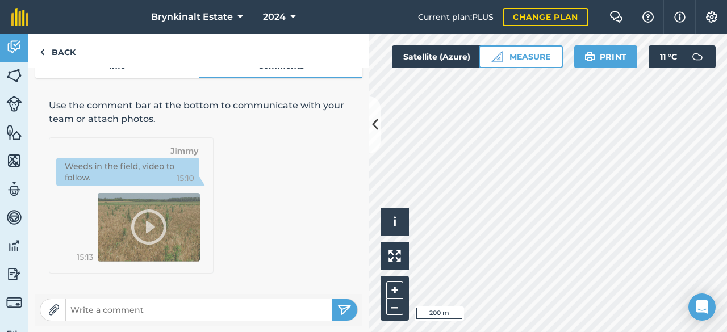
click at [253, 306] on input "text" at bounding box center [199, 310] width 266 height 16
type input "All Weather depending [PERSON_NAME]. Seeds have been ordered for the reseeds an…"
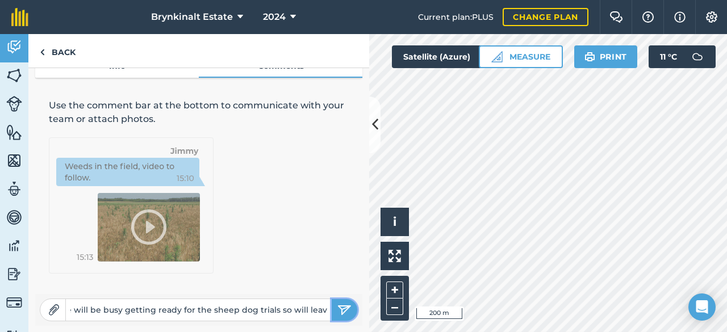
scroll to position [0, 0]
click at [337, 307] on img "submit" at bounding box center [344, 310] width 14 height 14
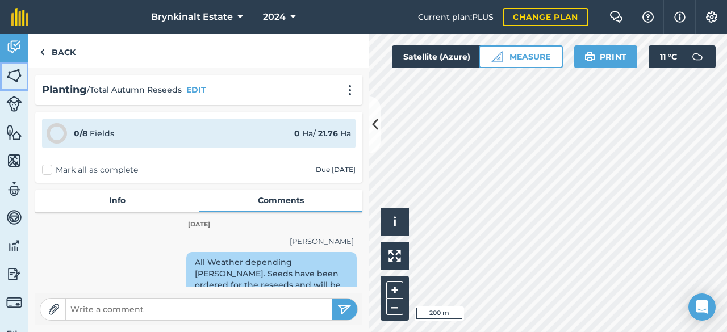
click at [7, 79] on img at bounding box center [14, 75] width 16 height 17
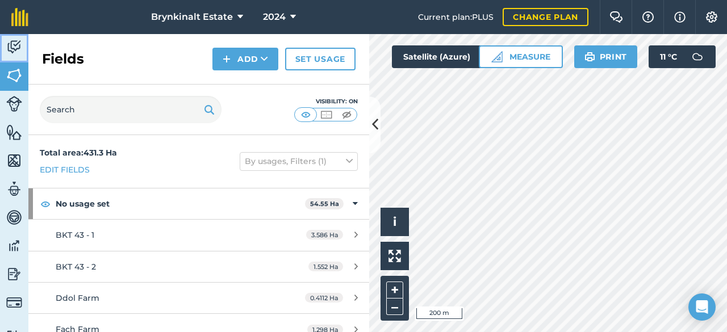
click at [8, 57] on link "Activity" at bounding box center [14, 48] width 28 height 28
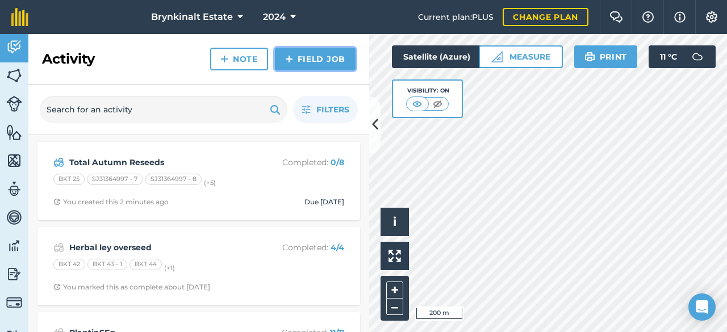
click at [293, 63] on img at bounding box center [289, 59] width 8 height 14
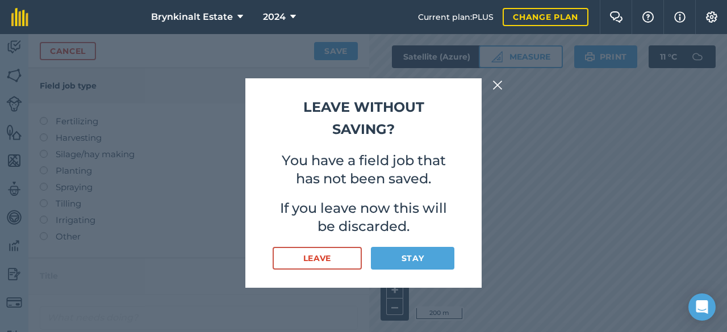
click at [514, 146] on div "Leave without saving? You have a field job that has not been saved. If you leav…" at bounding box center [363, 183] width 727 height 298
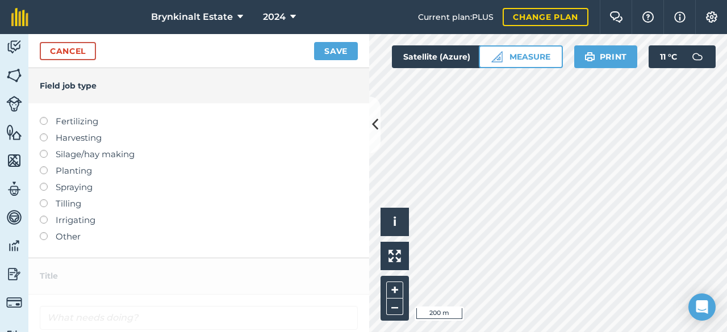
click at [40, 199] on label at bounding box center [48, 199] width 16 height 0
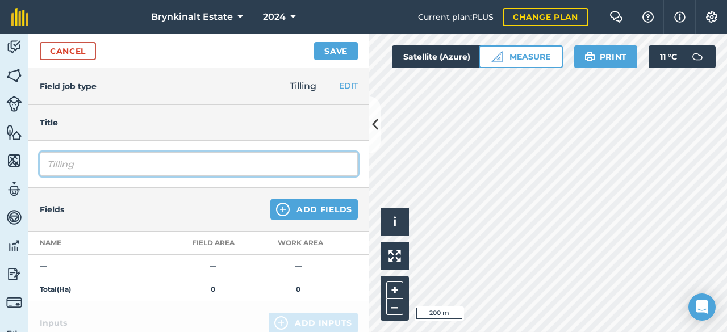
click at [86, 166] on input "Tilling" at bounding box center [199, 164] width 318 height 24
type input "T"
type input "Ploughing and working land down."
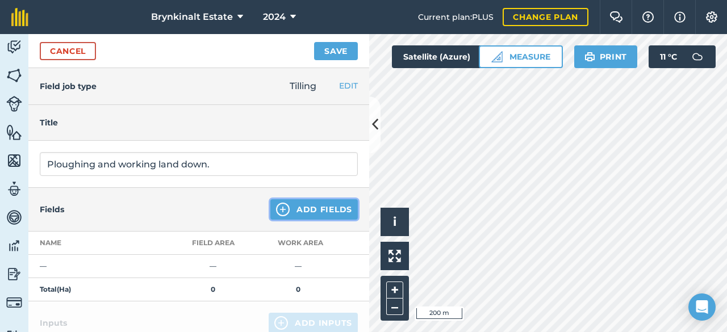
click at [298, 211] on button "Add Fields" at bounding box center [313, 209] width 87 height 20
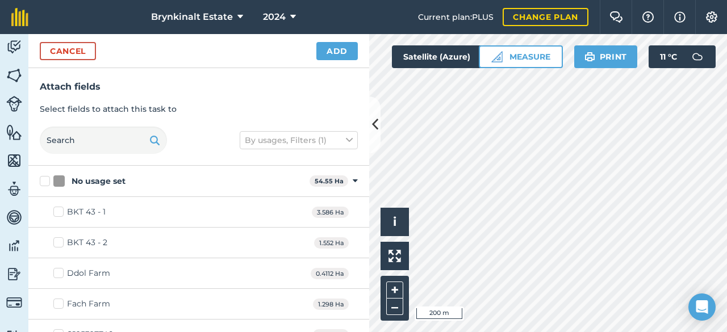
checkbox input "true"
click at [327, 50] on button "Add" at bounding box center [336, 51] width 41 height 18
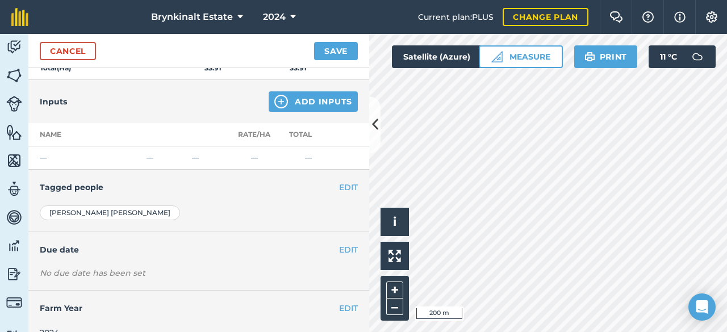
scroll to position [325, 0]
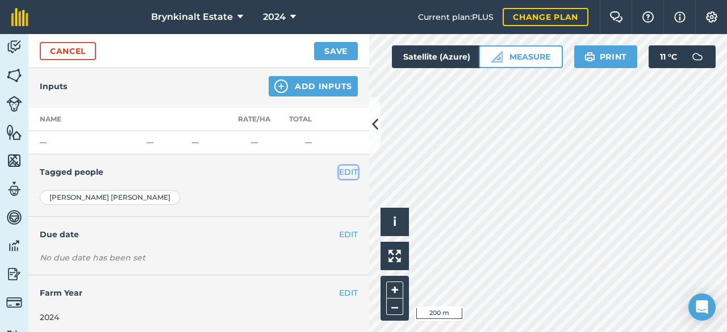
click at [339, 171] on button "EDIT" at bounding box center [348, 172] width 19 height 12
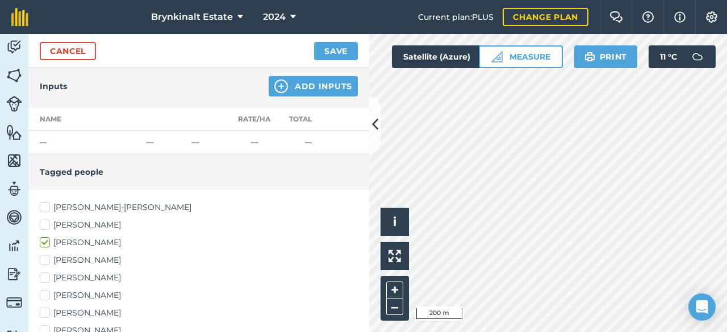
click at [83, 313] on label "[PERSON_NAME]" at bounding box center [199, 313] width 318 height 12
click at [47, 313] on input "[PERSON_NAME]" at bounding box center [43, 310] width 7 height 7
checkbox input "true"
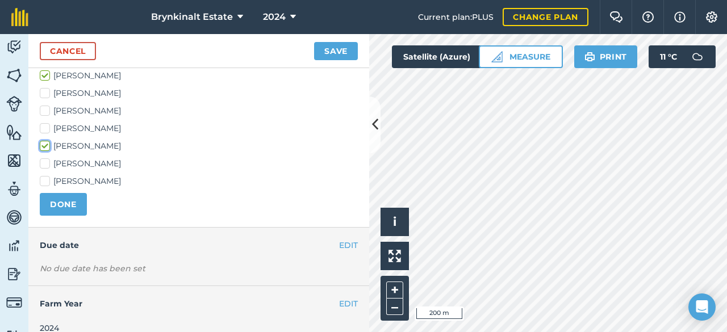
scroll to position [503, 0]
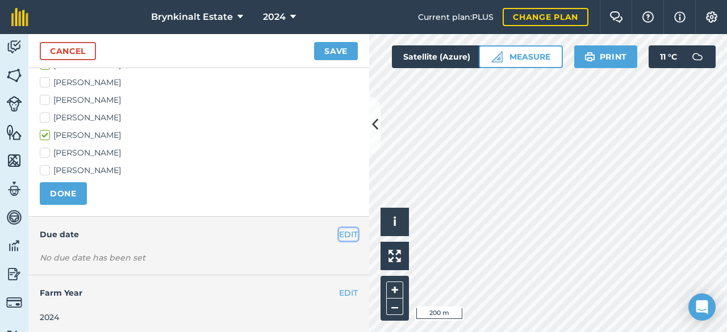
click at [345, 231] on button "EDIT" at bounding box center [348, 234] width 19 height 12
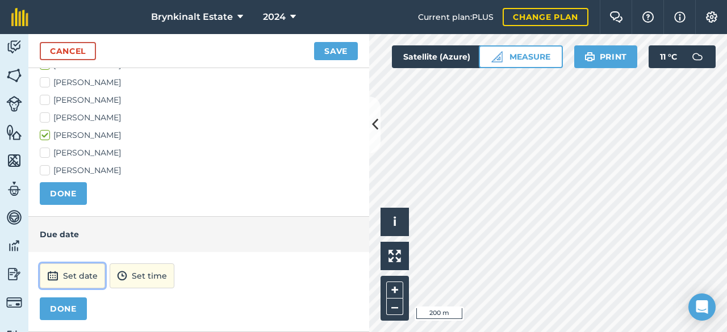
click at [78, 274] on button "Set date" at bounding box center [72, 276] width 65 height 25
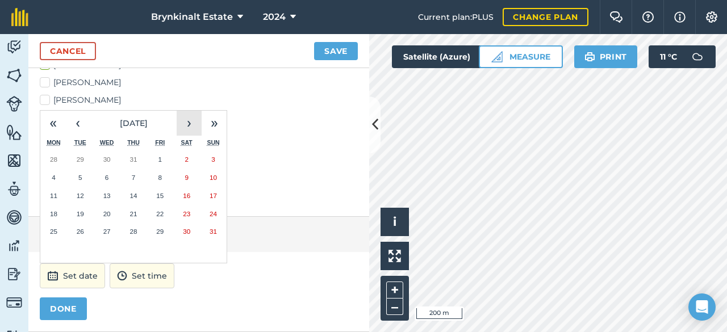
click at [187, 125] on button "›" at bounding box center [189, 123] width 25 height 25
click at [57, 187] on button "15" at bounding box center [53, 196] width 27 height 18
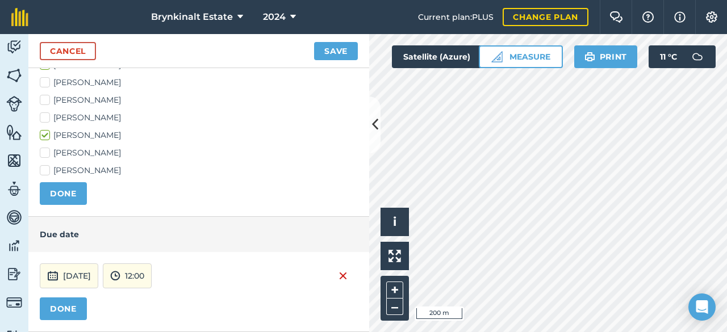
scroll to position [560, 0]
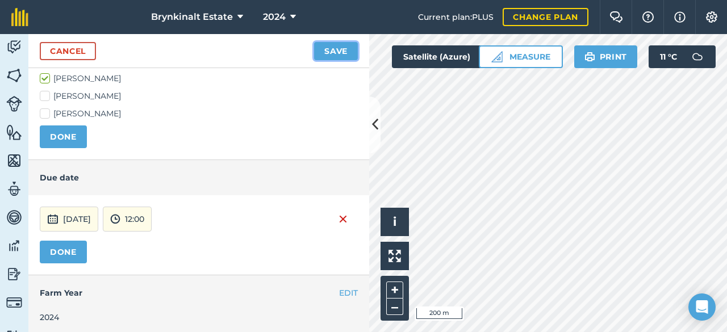
click at [330, 53] on button "Save" at bounding box center [336, 51] width 44 height 18
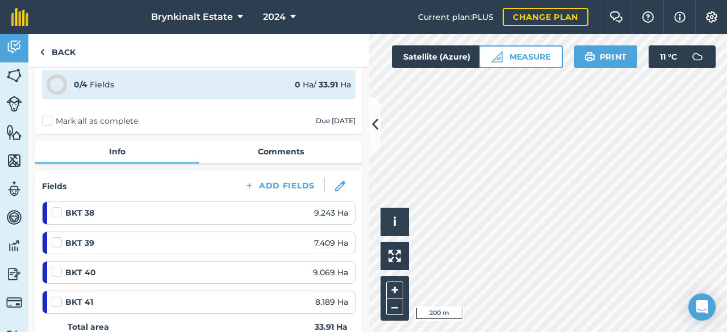
scroll to position [48, 0]
click at [281, 139] on div "Tilling / Ploughing and working land down. EDIT 0 / 4 Fields 0 Ha / 33.91 [PERS…" at bounding box center [198, 200] width 341 height 264
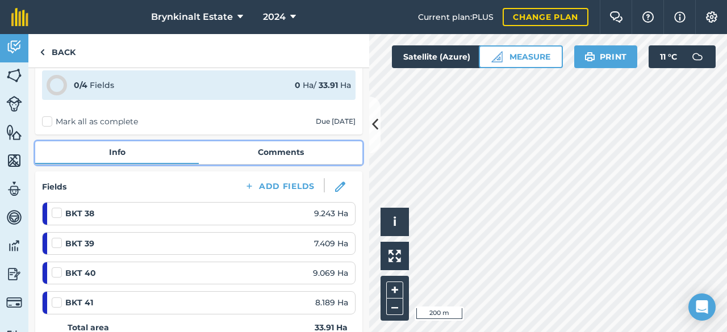
click at [281, 151] on link "Comments" at bounding box center [281, 152] width 164 height 22
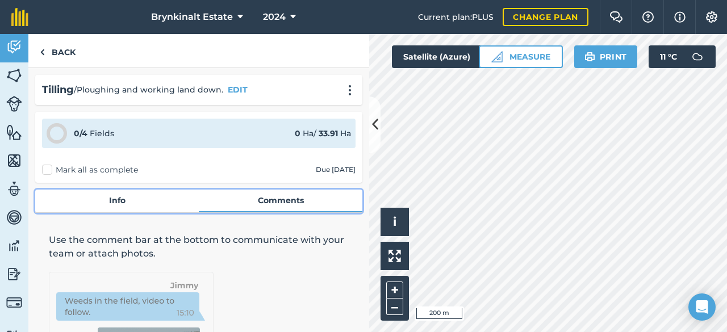
scroll to position [135, 0]
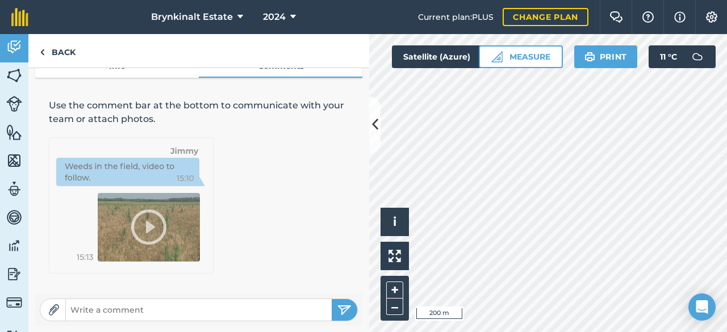
click at [237, 310] on input "text" at bounding box center [199, 310] width 266 height 16
type input "Still waiting for 100% conformation but seems very likely we will be able to pl…"
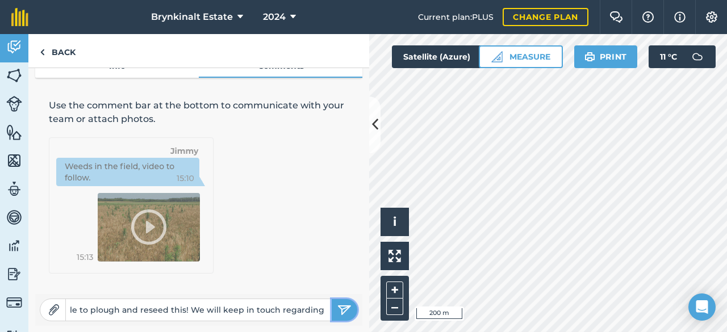
scroll to position [0, 0]
click at [339, 312] on img "submit" at bounding box center [344, 310] width 14 height 14
